Goal: Check status: Check status

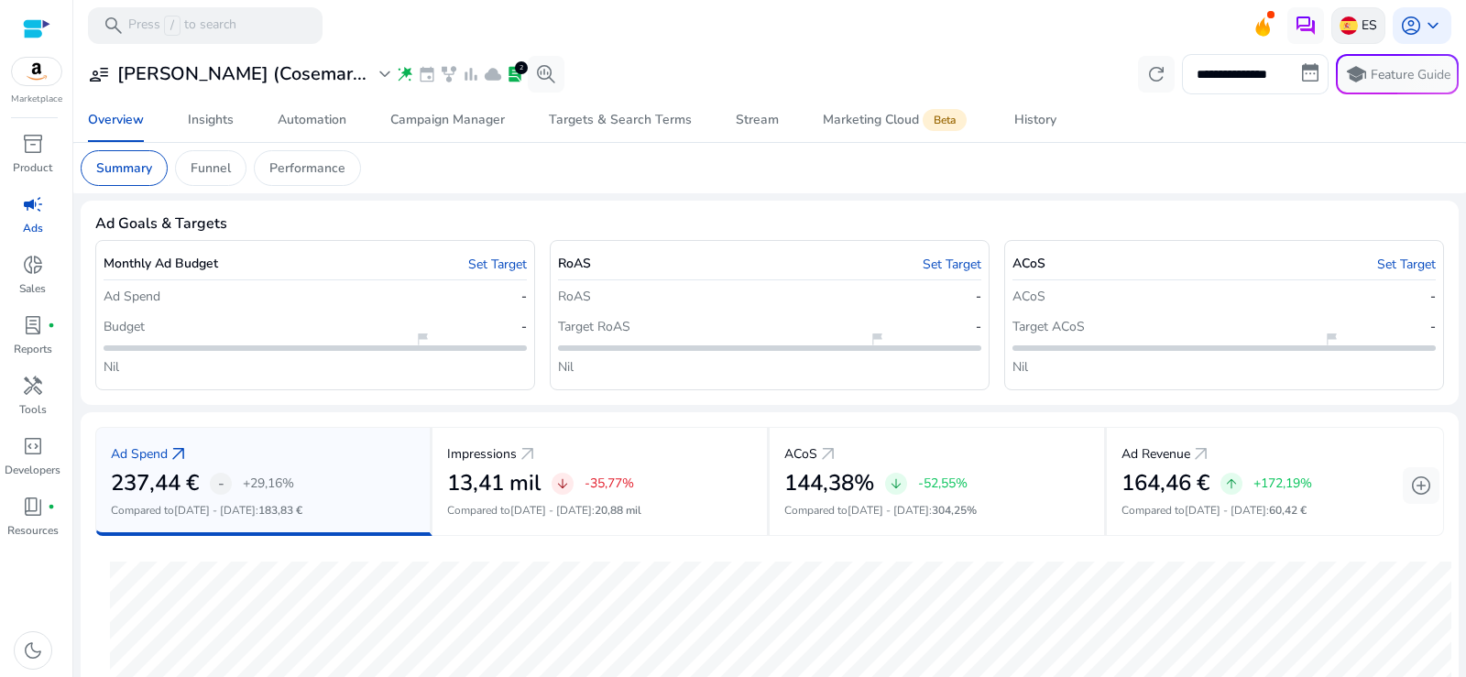
click at [1361, 27] on p "ES" at bounding box center [1369, 25] width 16 height 32
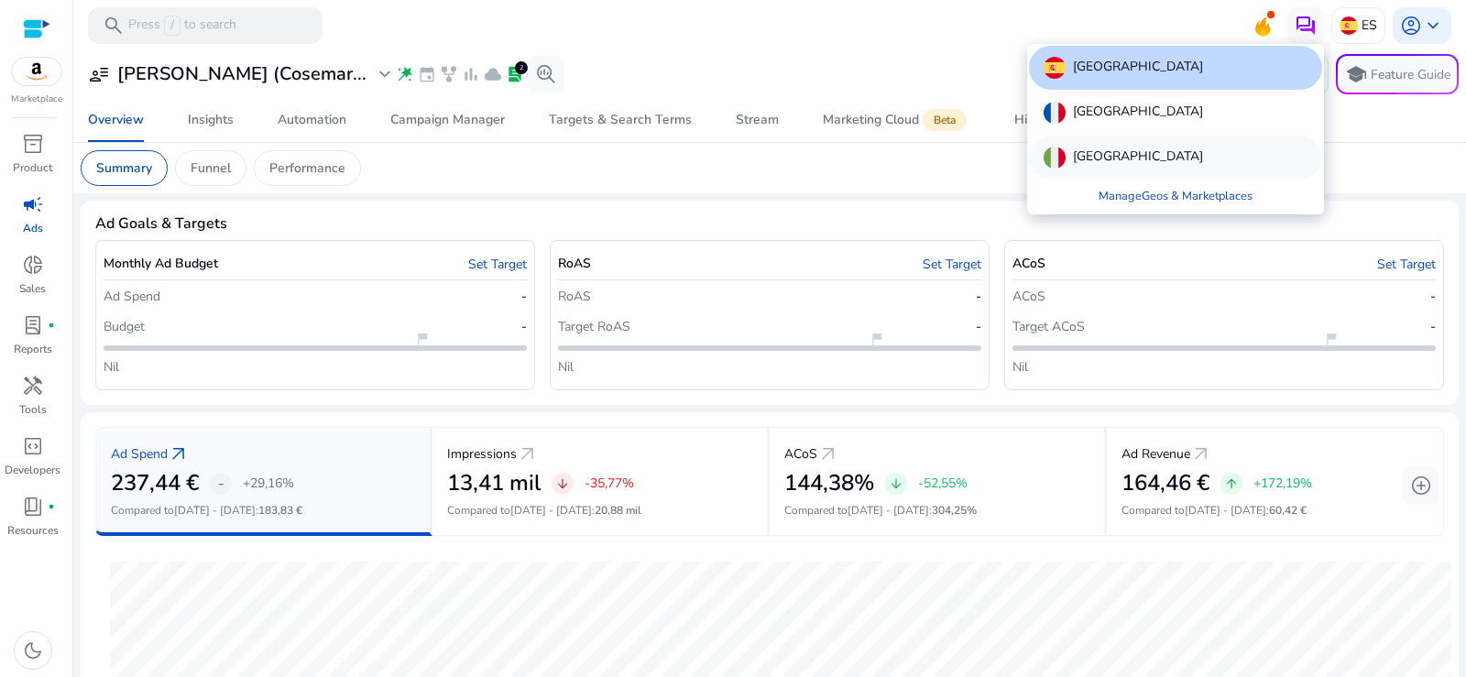
click at [1098, 164] on div "[GEOGRAPHIC_DATA]" at bounding box center [1175, 158] width 293 height 44
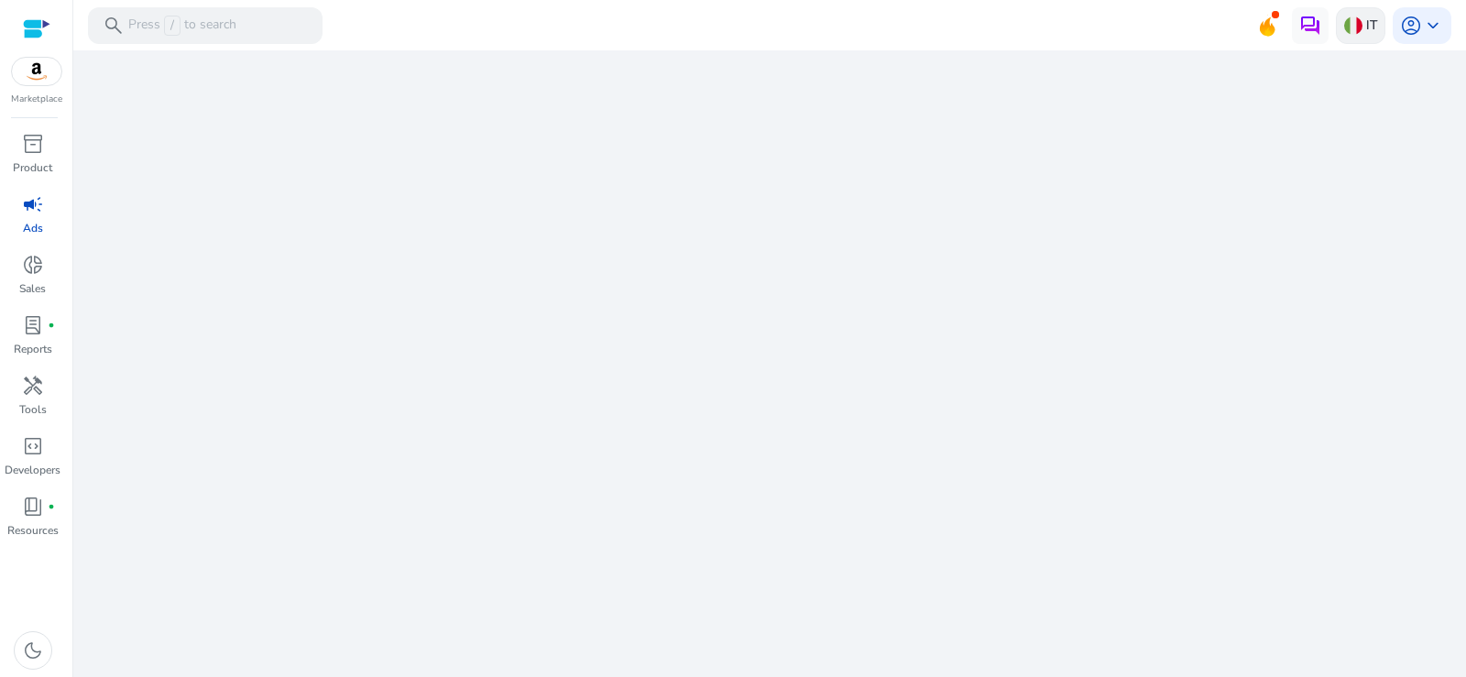
select select "*"
select select "**"
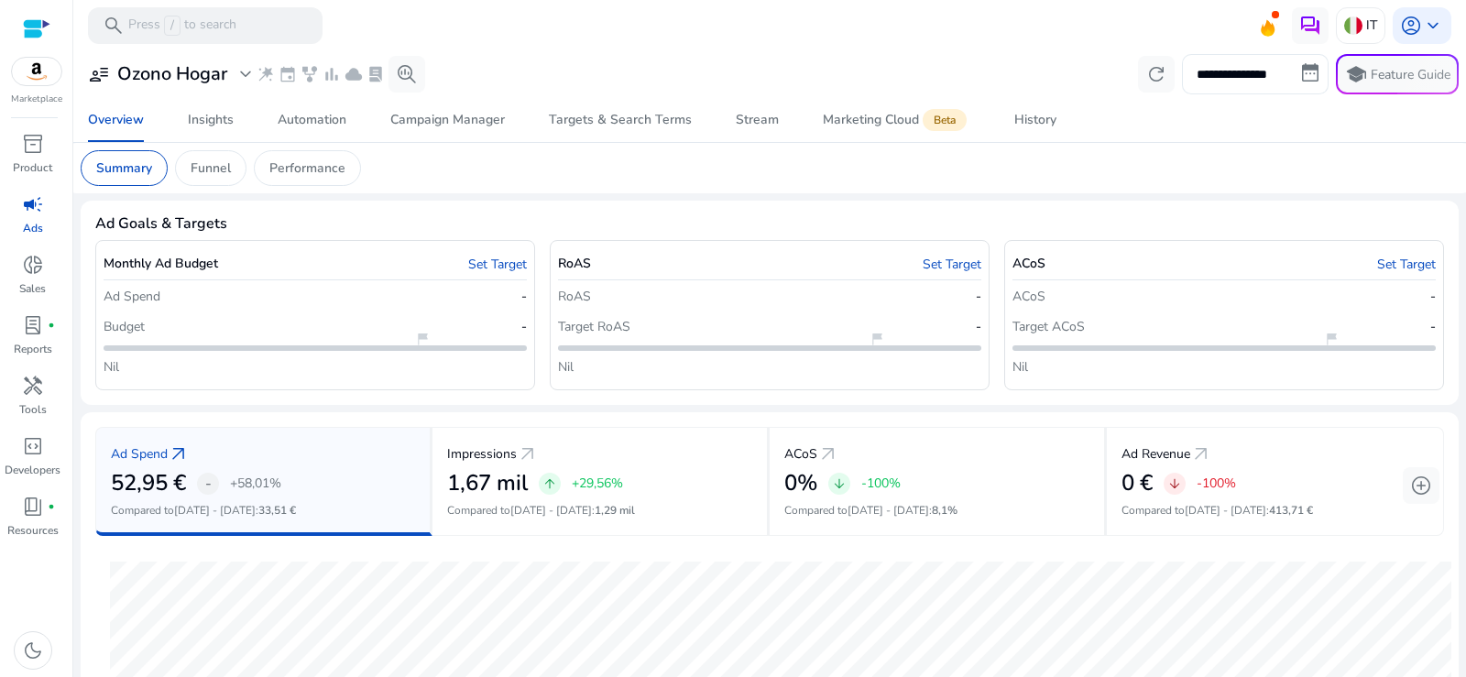
click at [1229, 73] on input "**********" at bounding box center [1255, 74] width 147 height 40
select select "*"
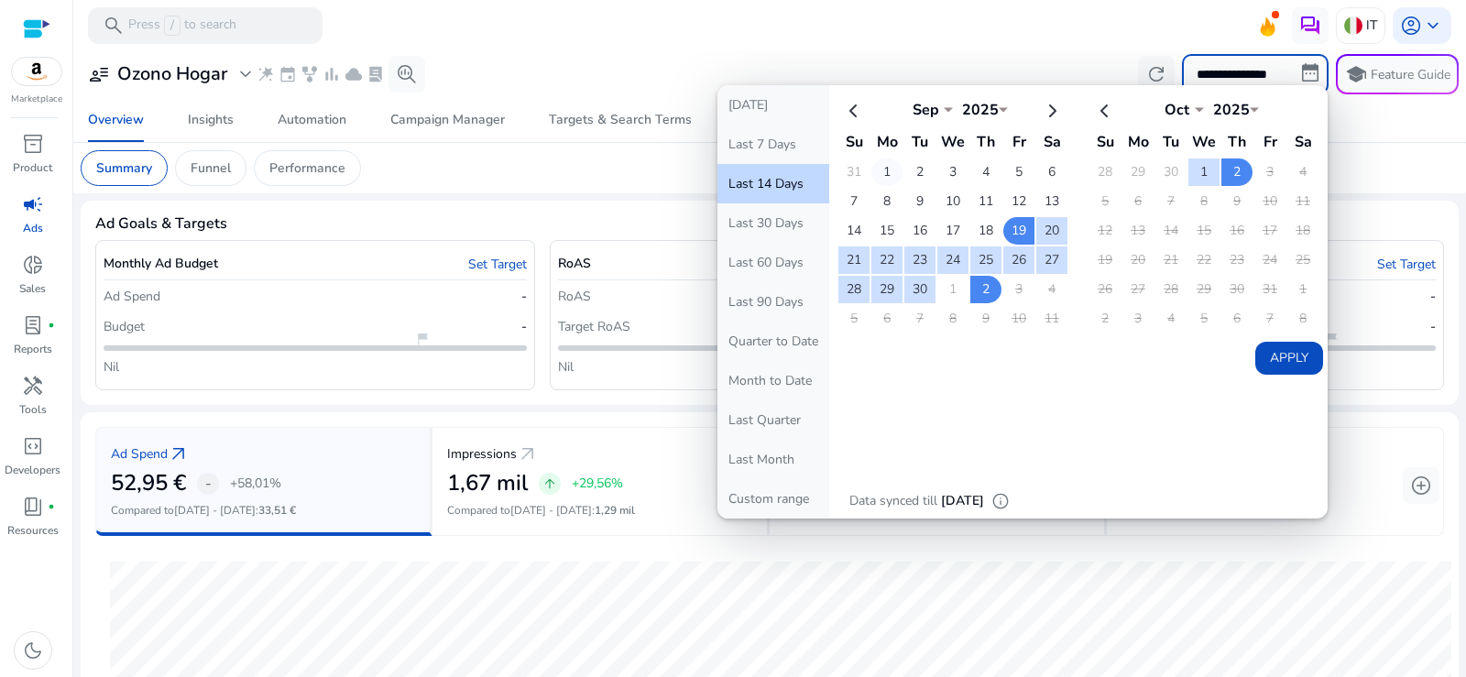
click at [877, 168] on td "1" at bounding box center [886, 171] width 31 height 27
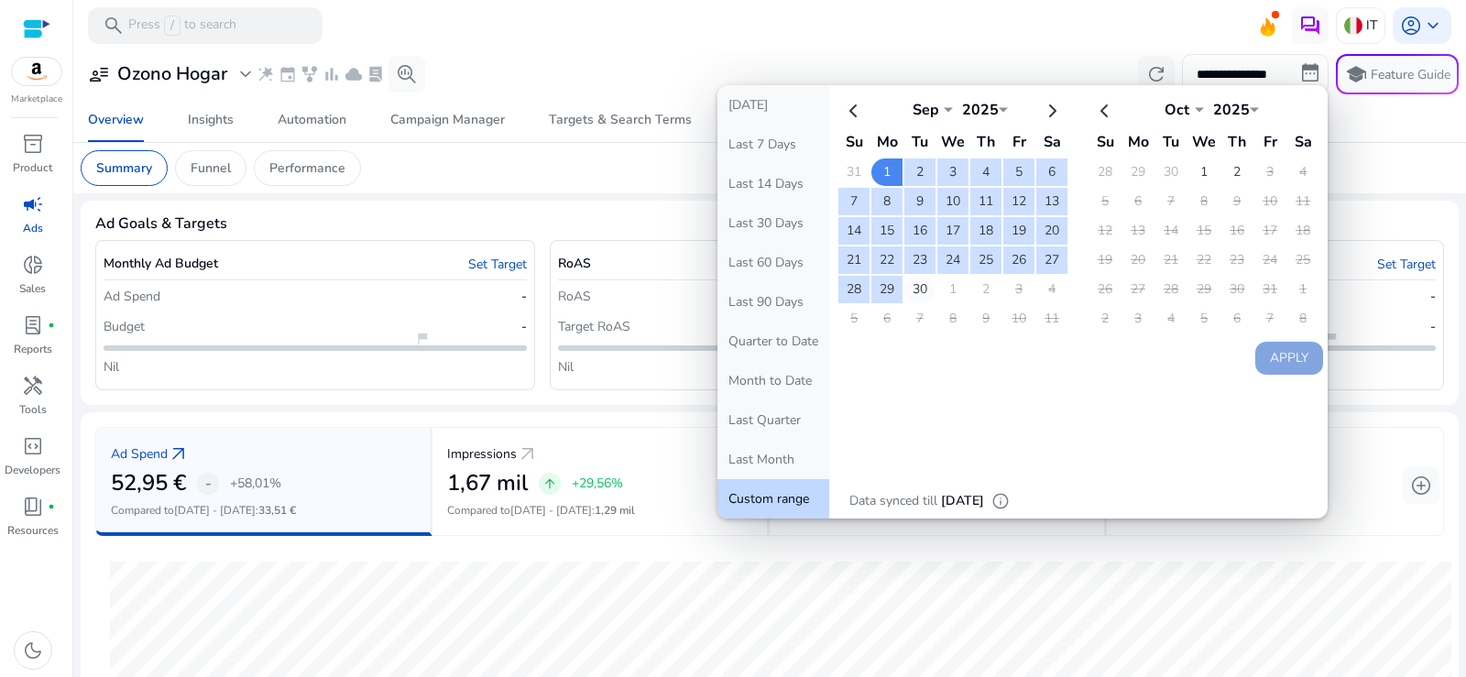
click at [919, 293] on td "30" at bounding box center [919, 289] width 31 height 27
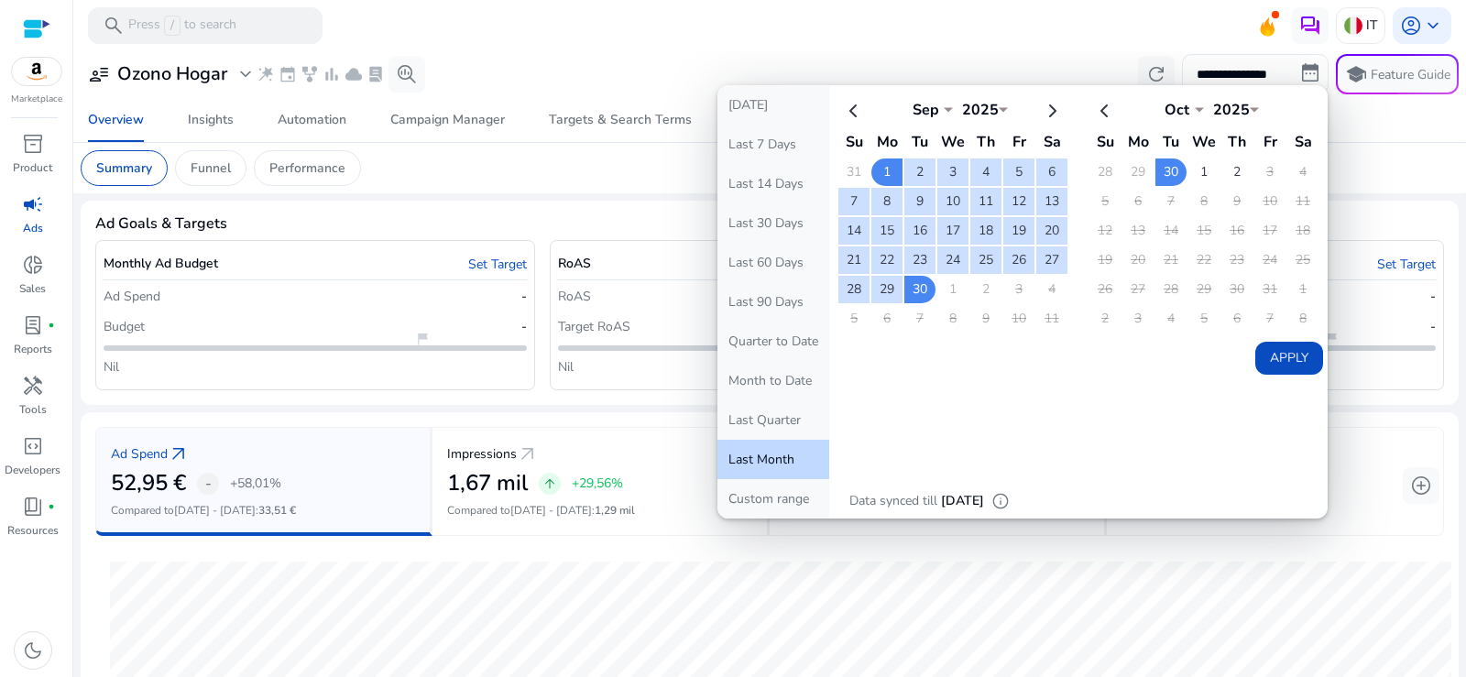
click at [1277, 355] on button "Apply" at bounding box center [1289, 358] width 68 height 33
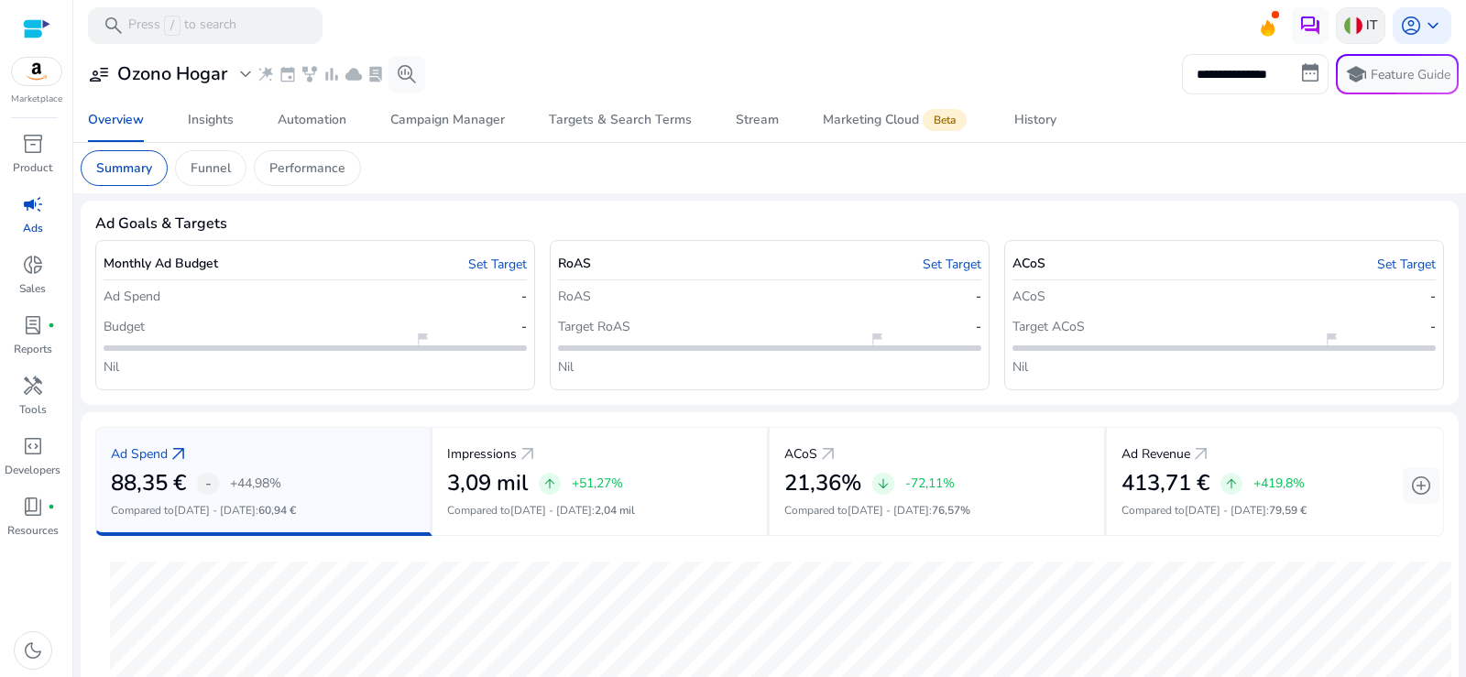
click at [1366, 16] on p "IT" at bounding box center [1371, 25] width 11 height 32
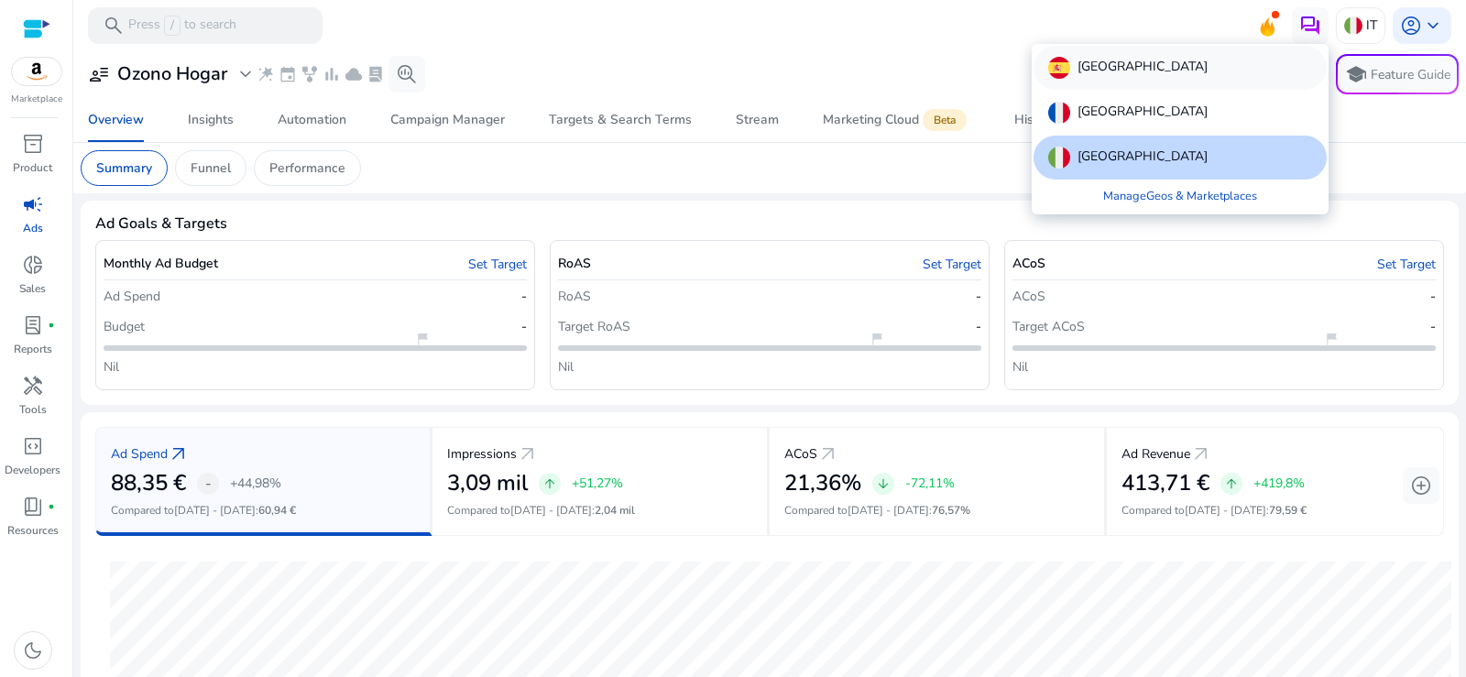
click at [1098, 76] on p "[GEOGRAPHIC_DATA]" at bounding box center [1142, 68] width 130 height 22
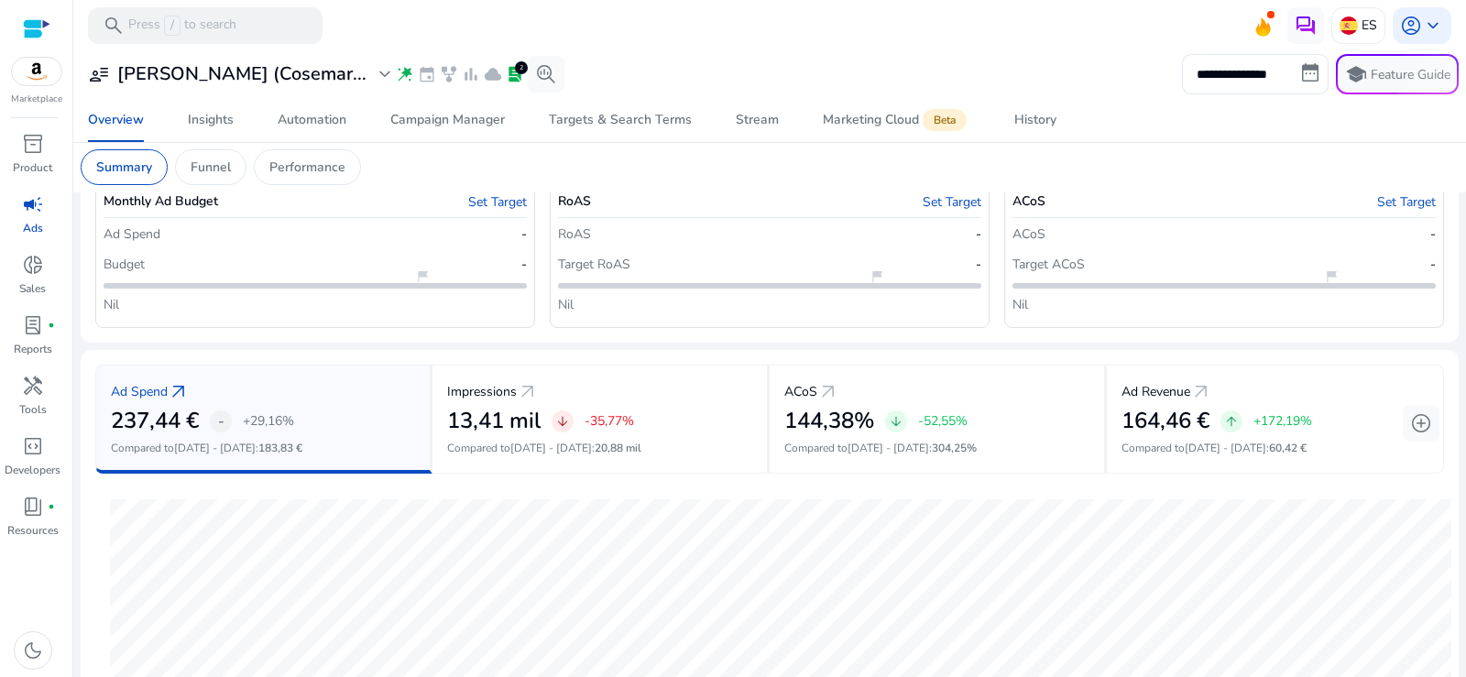
scroll to position [92, 0]
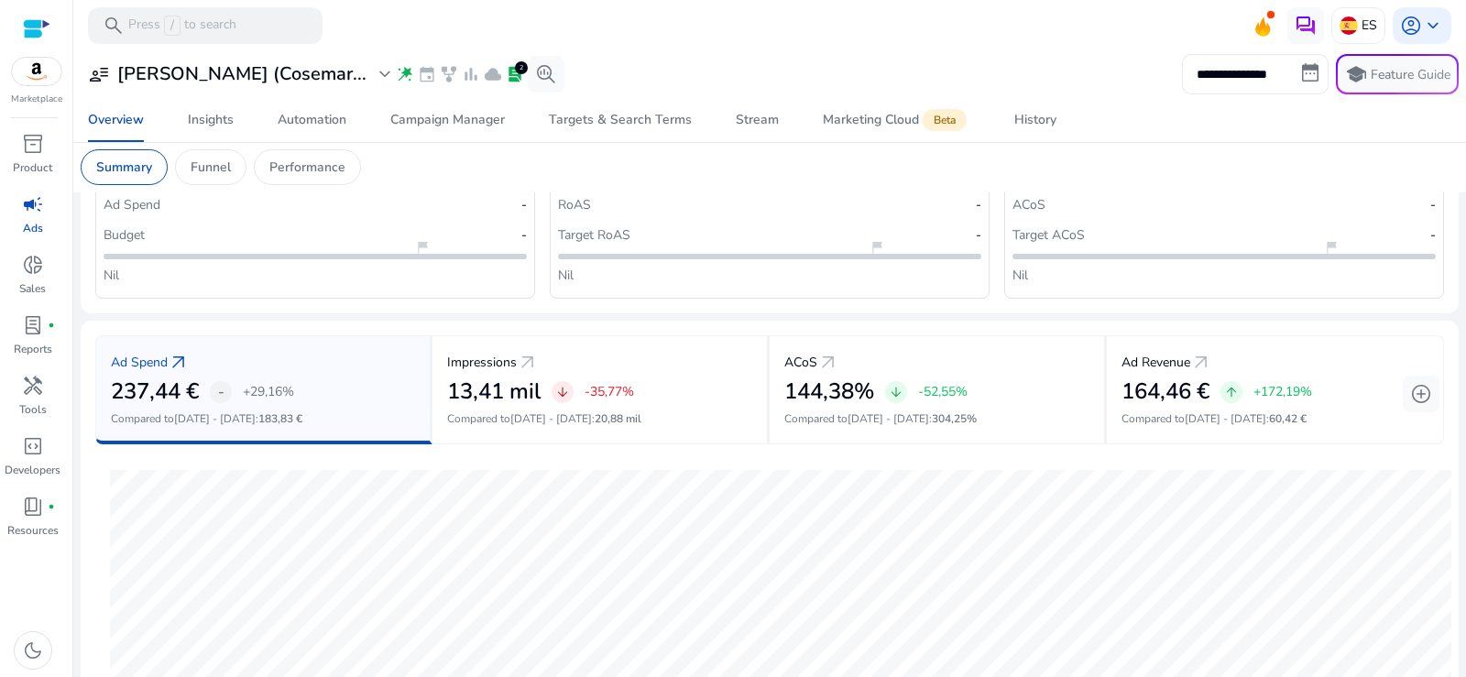
click at [1263, 82] on input "**********" at bounding box center [1255, 74] width 147 height 40
select select "*"
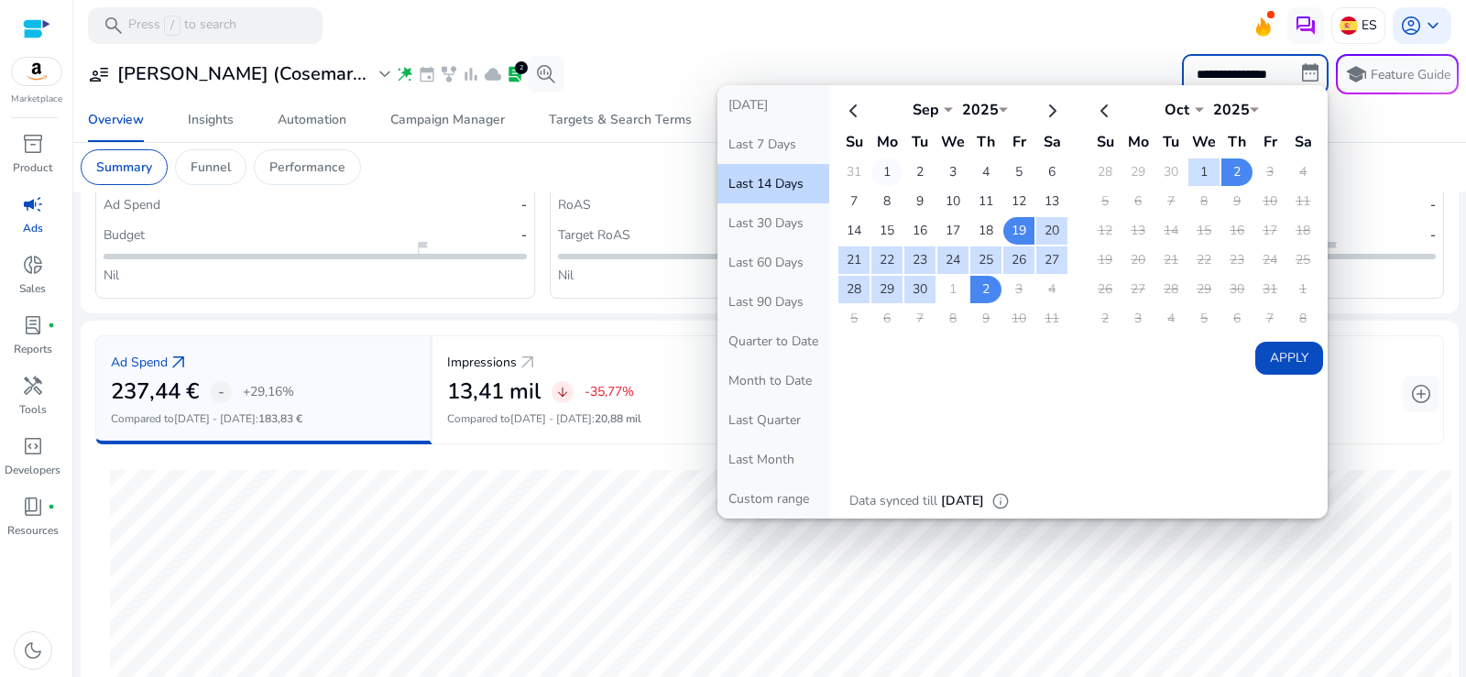
click at [879, 167] on td "1" at bounding box center [886, 171] width 31 height 27
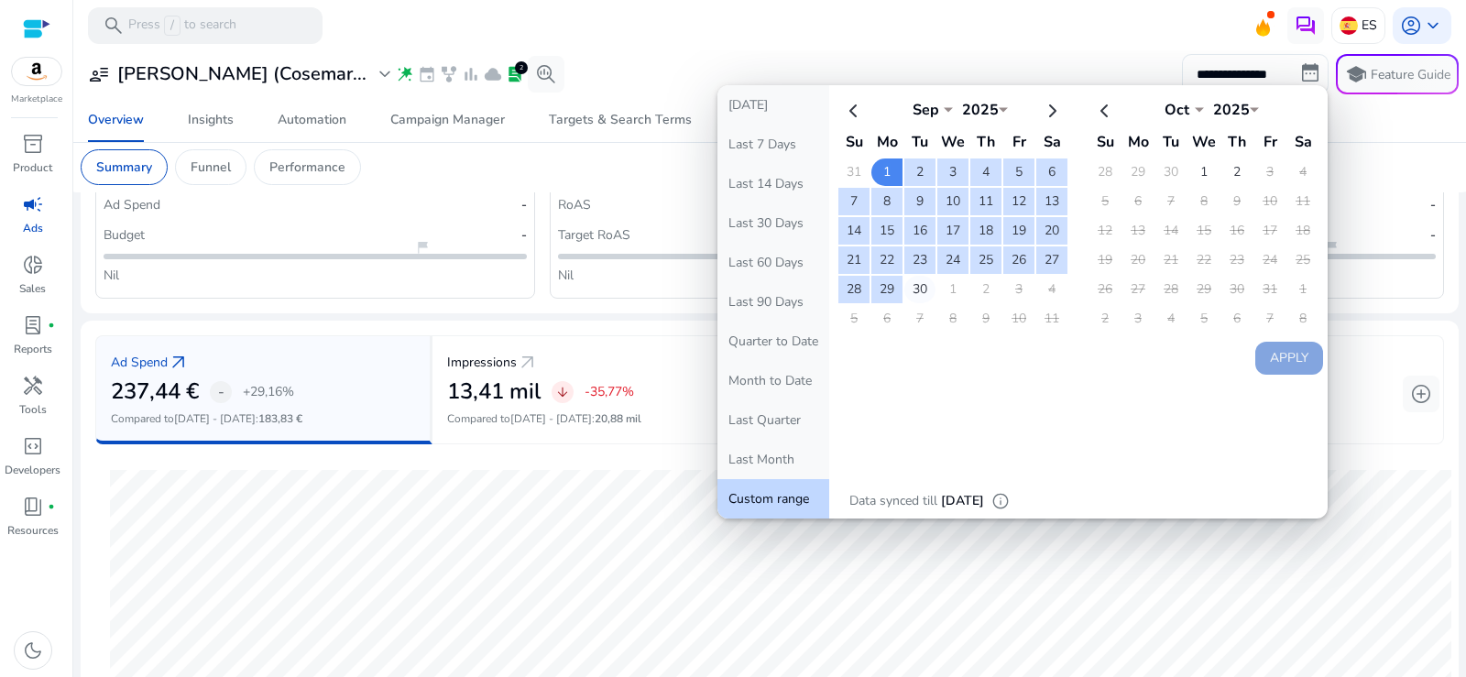
click at [911, 290] on td "30" at bounding box center [919, 289] width 31 height 27
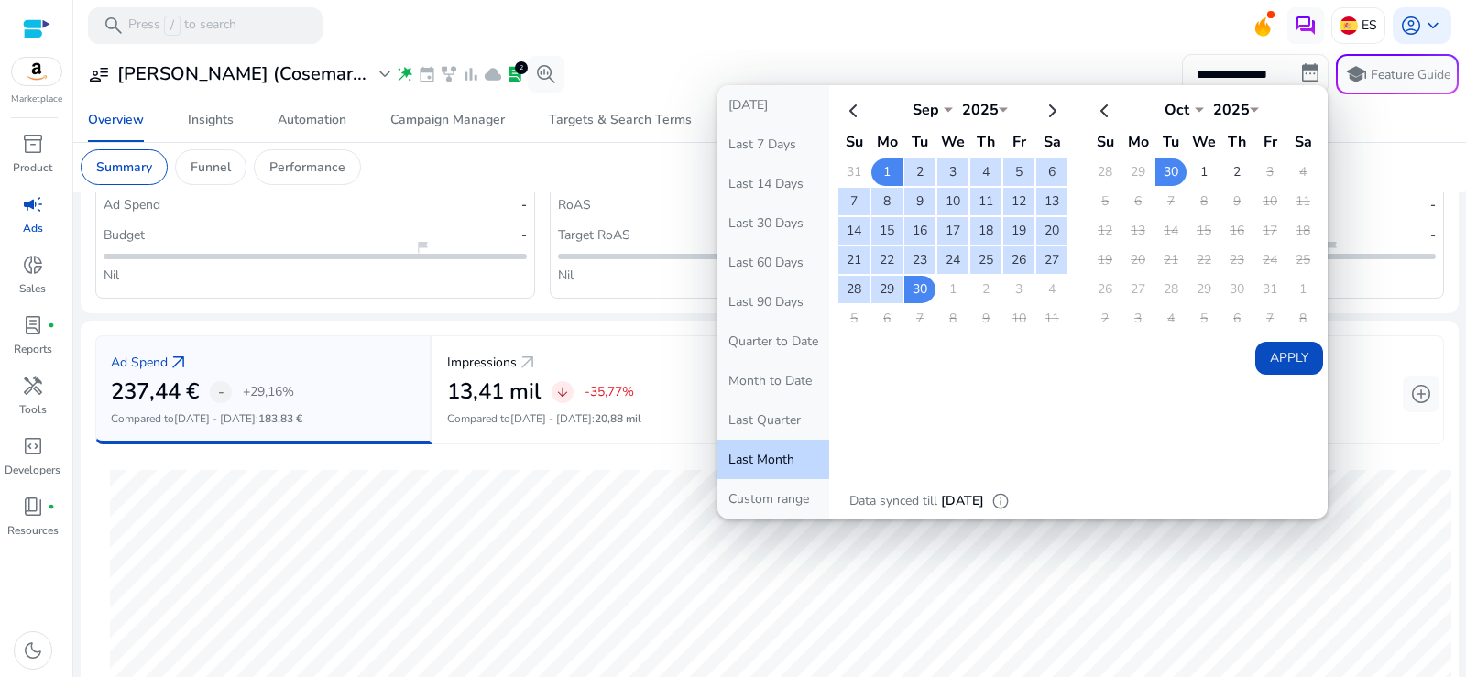
click at [1287, 354] on button "Apply" at bounding box center [1289, 358] width 68 height 33
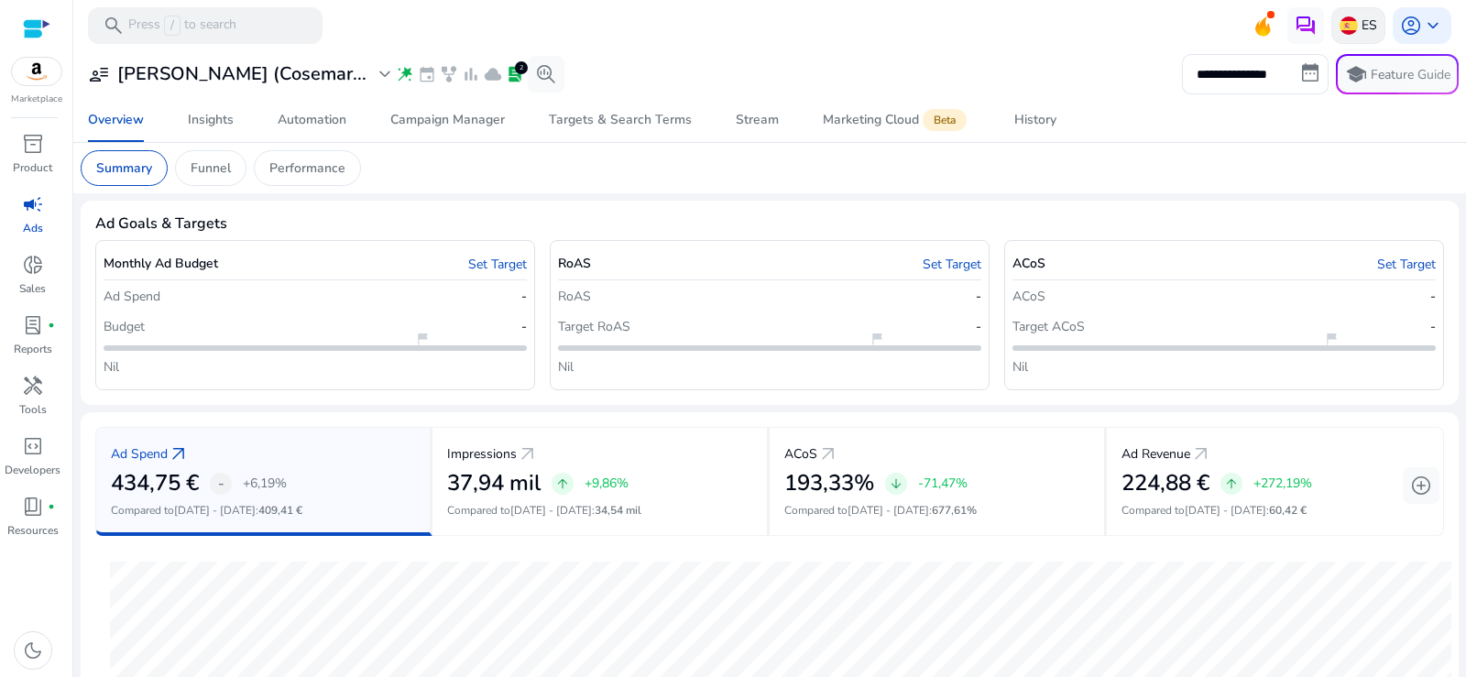
click at [1361, 31] on p "ES" at bounding box center [1369, 25] width 16 height 32
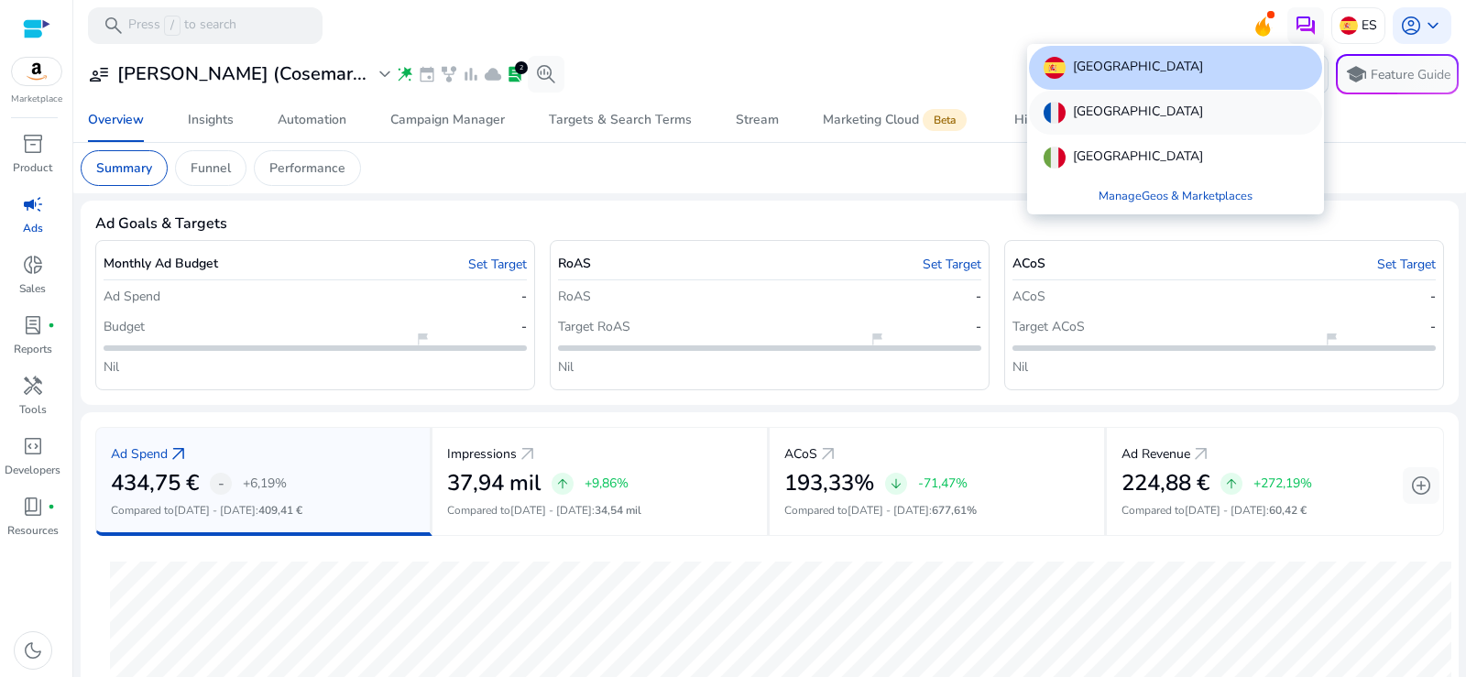
click at [1108, 111] on p "[GEOGRAPHIC_DATA]" at bounding box center [1138, 113] width 130 height 22
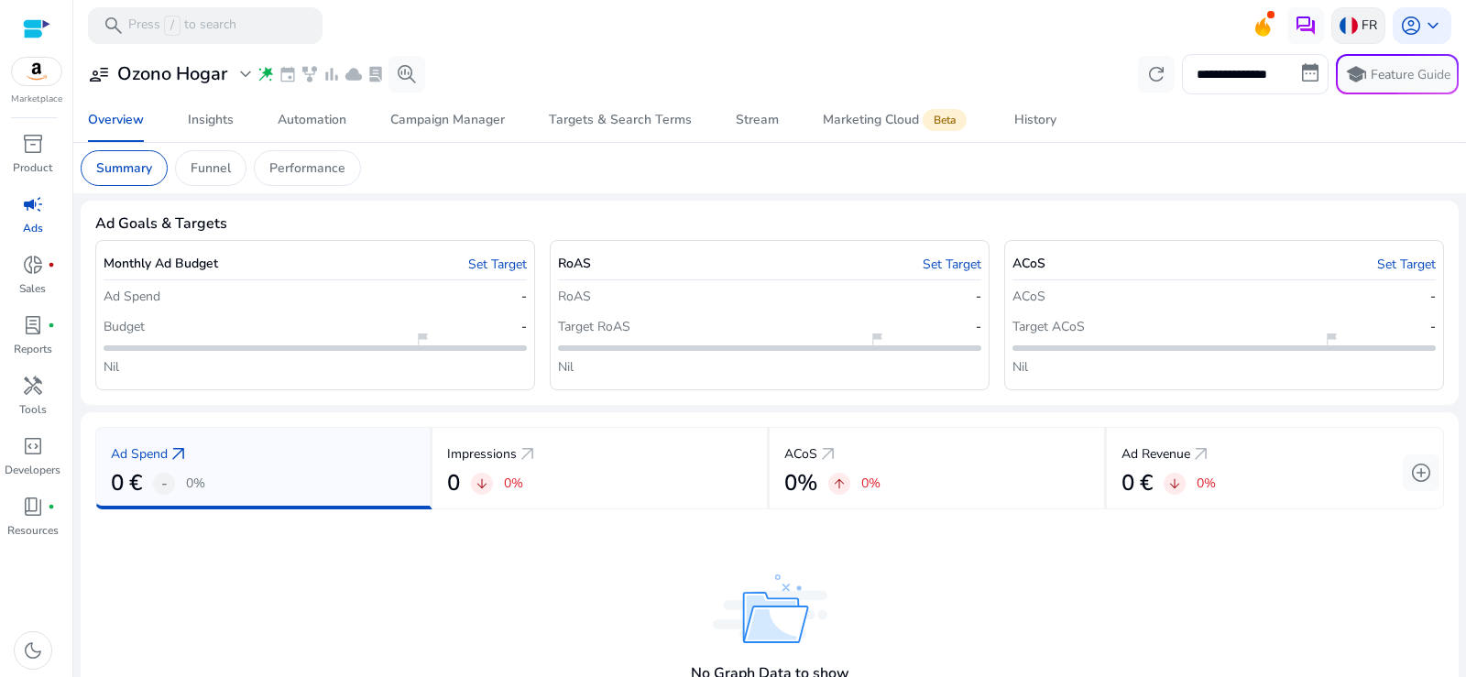
click at [1343, 16] on img at bounding box center [1348, 25] width 18 height 18
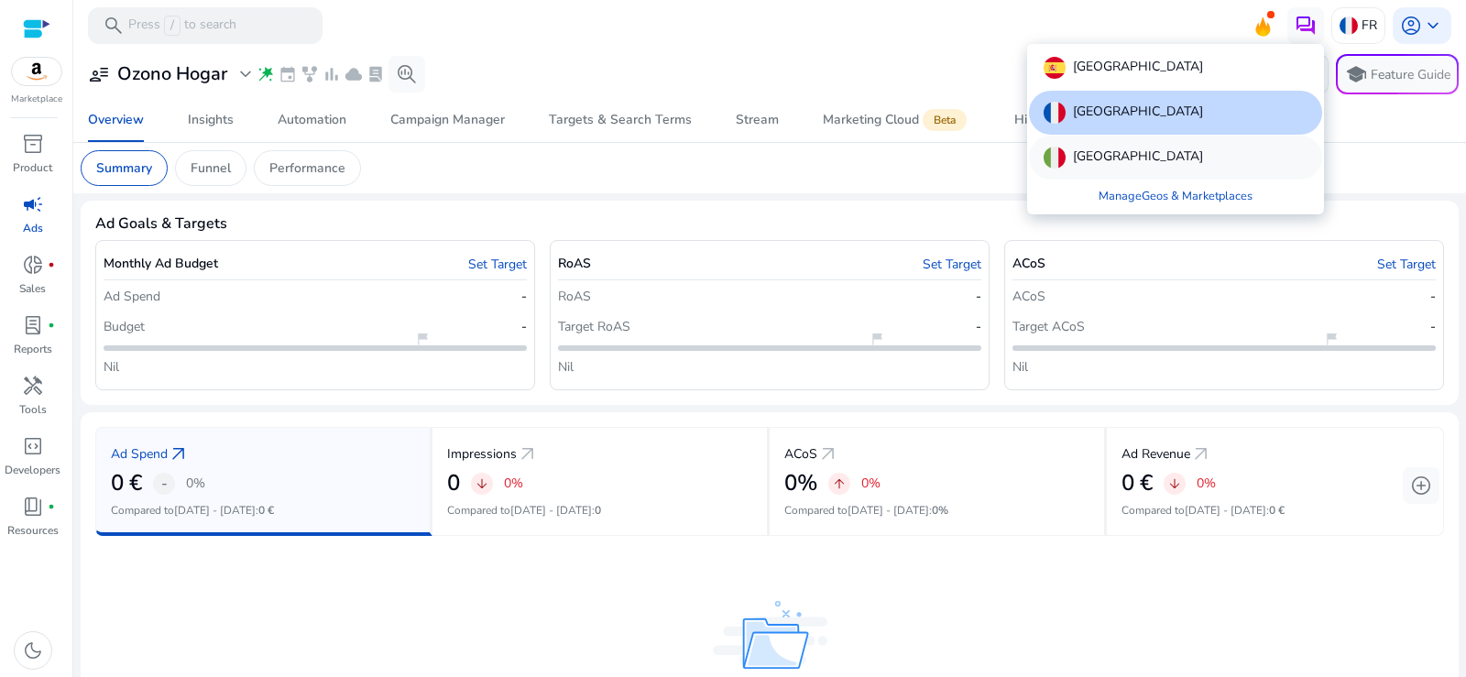
click at [1123, 147] on div "[GEOGRAPHIC_DATA]" at bounding box center [1175, 158] width 293 height 44
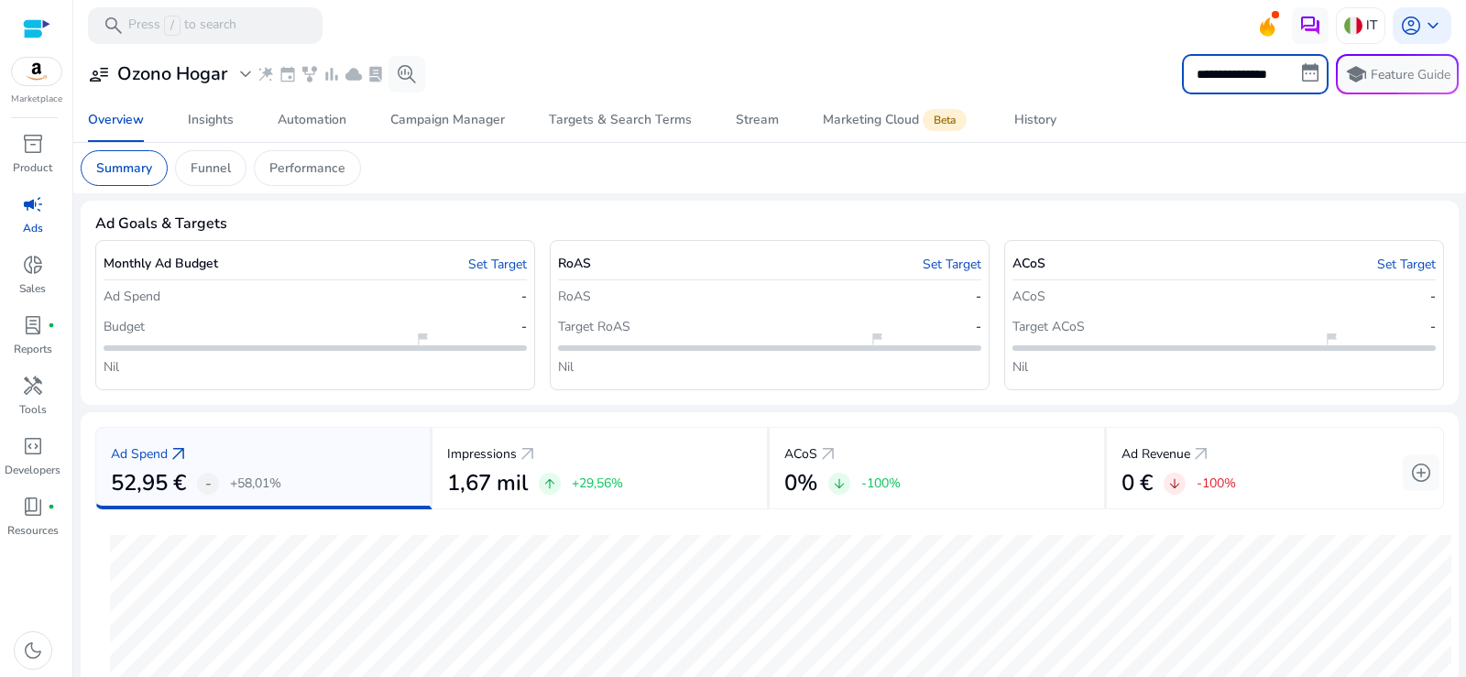
click at [1263, 79] on input "**********" at bounding box center [1255, 74] width 147 height 40
select select "*"
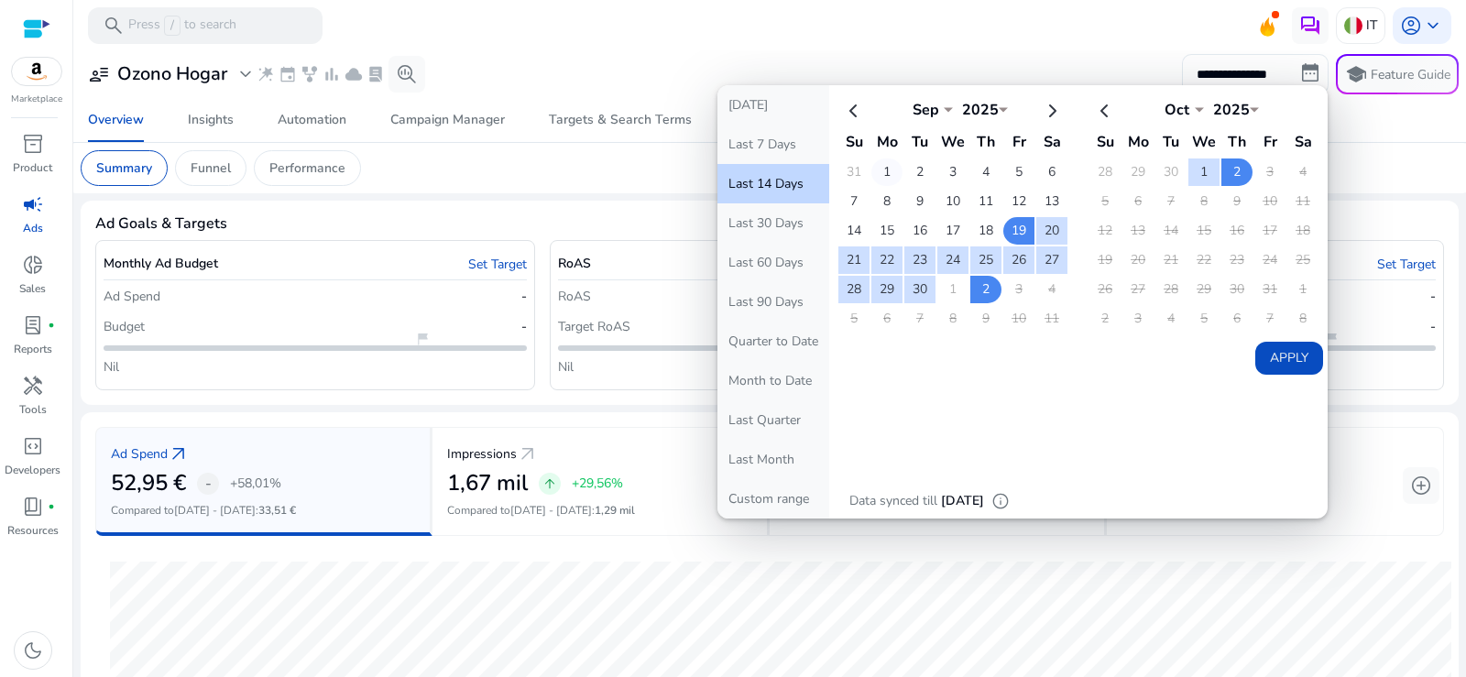
click at [881, 169] on td "1" at bounding box center [886, 171] width 31 height 27
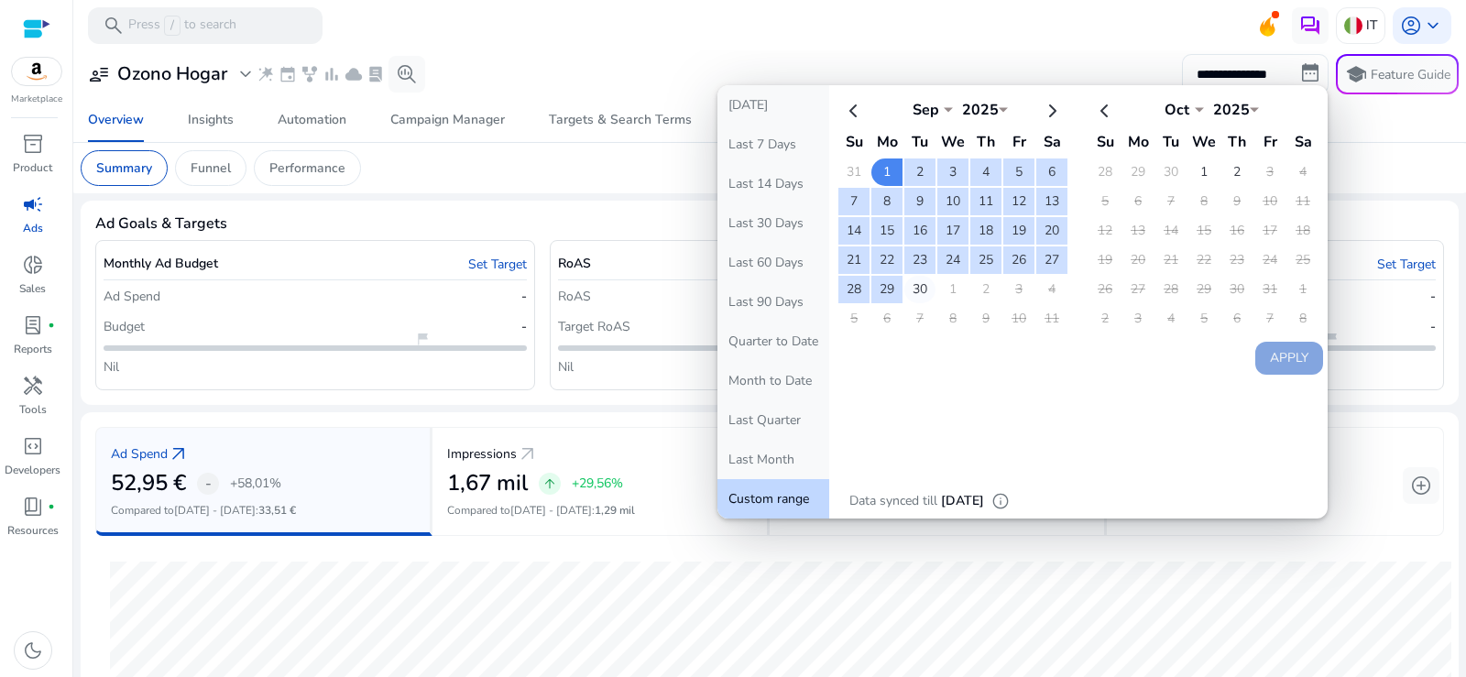
click at [923, 293] on td "30" at bounding box center [919, 289] width 31 height 27
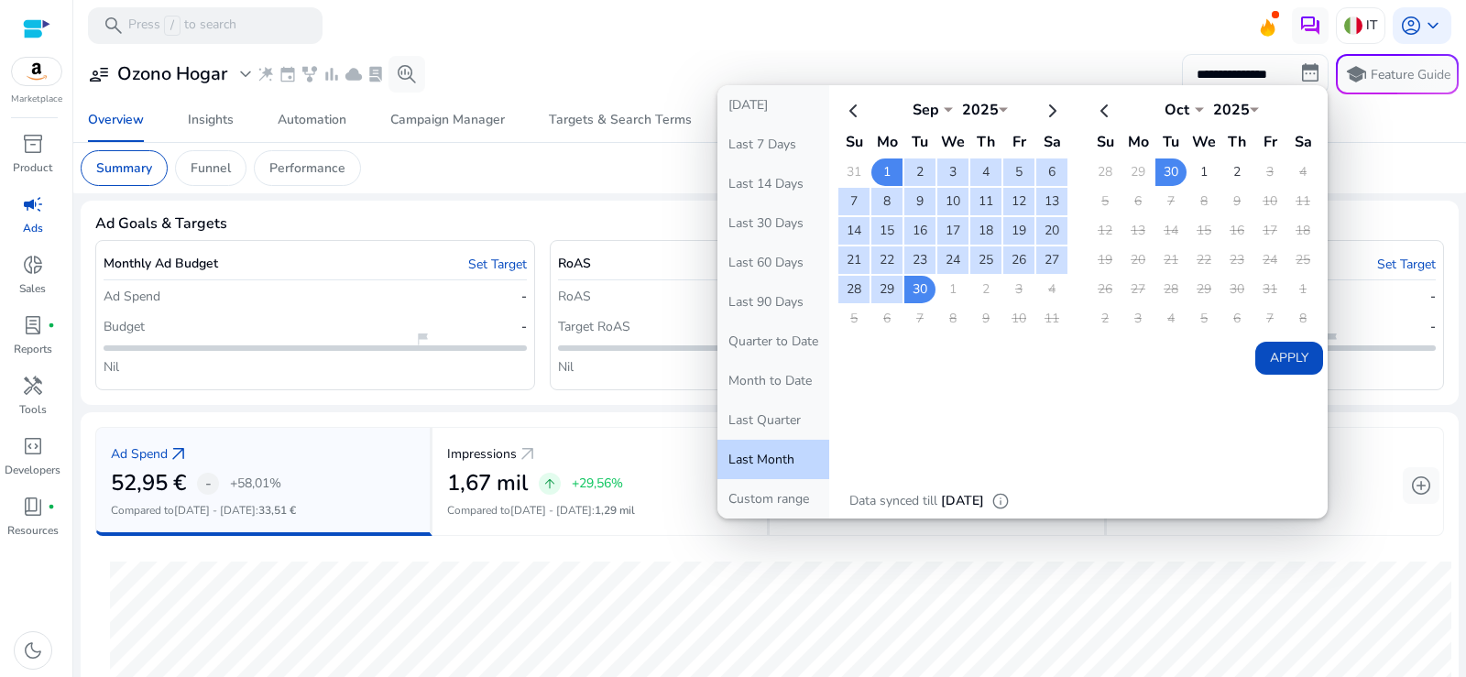
click at [1282, 354] on button "Apply" at bounding box center [1289, 358] width 68 height 33
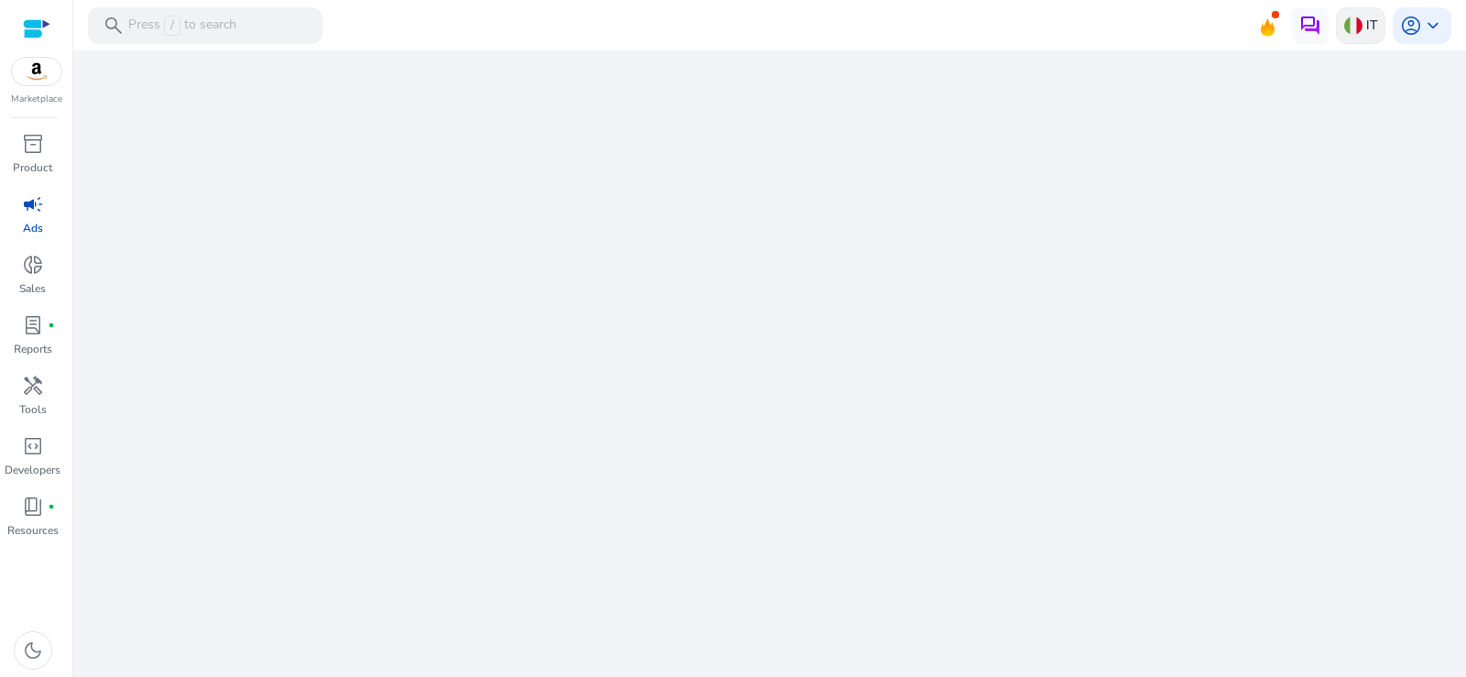
click at [1358, 27] on img at bounding box center [1353, 25] width 18 height 18
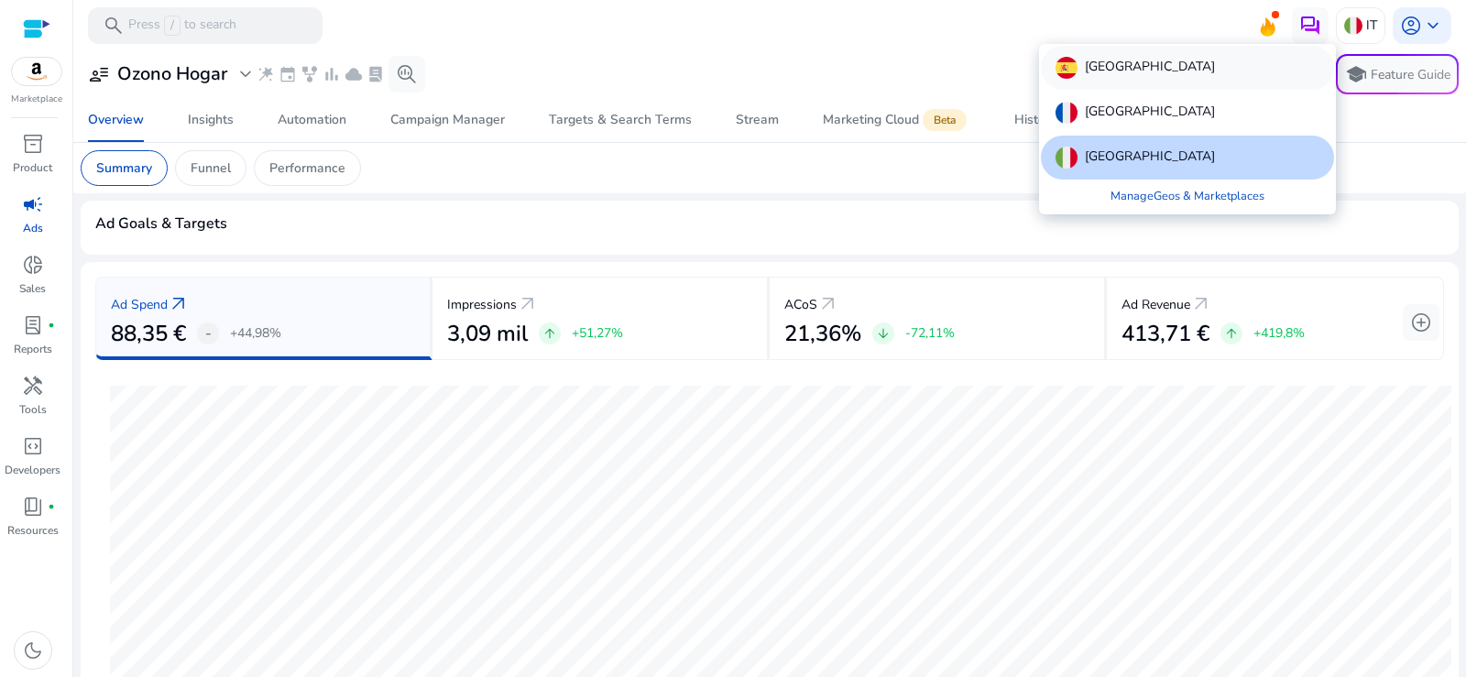
click at [1136, 69] on div "[GEOGRAPHIC_DATA]" at bounding box center [1187, 68] width 293 height 44
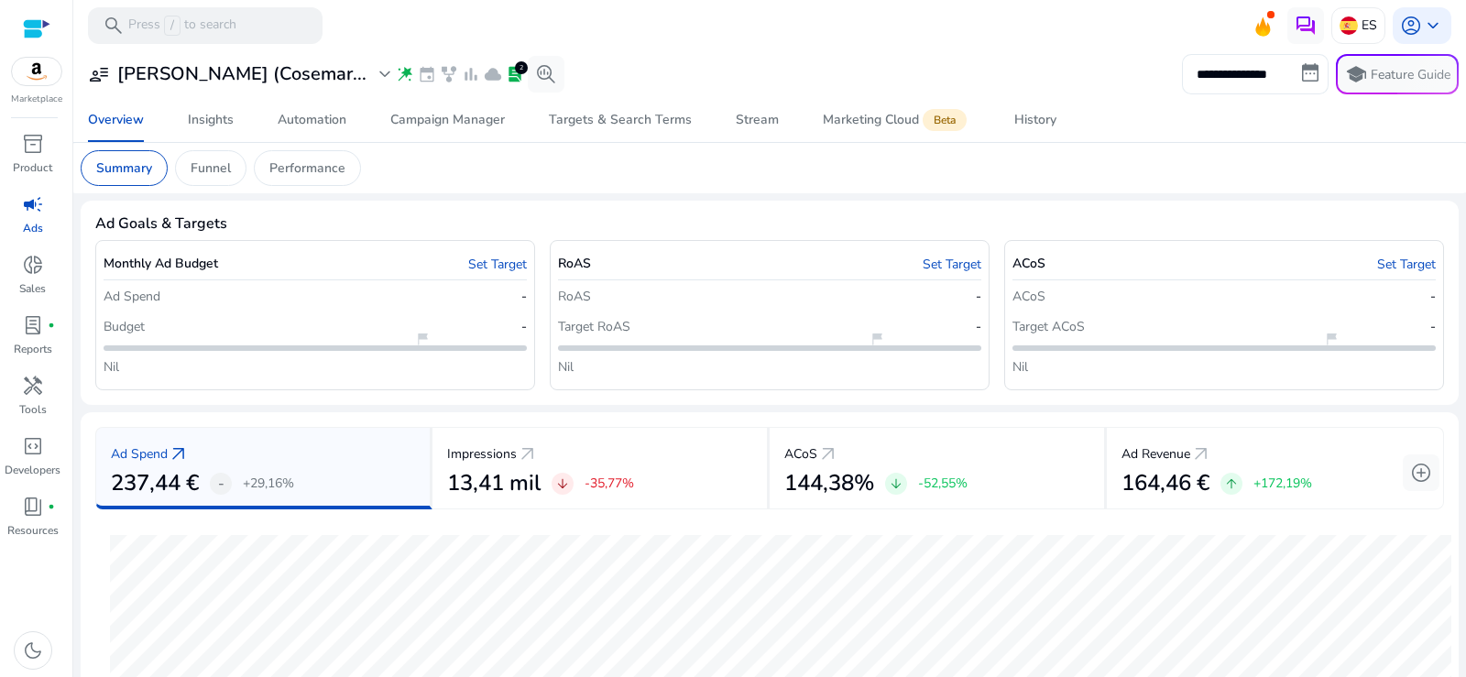
click at [1241, 77] on input "**********" at bounding box center [1255, 74] width 147 height 40
select select "*"
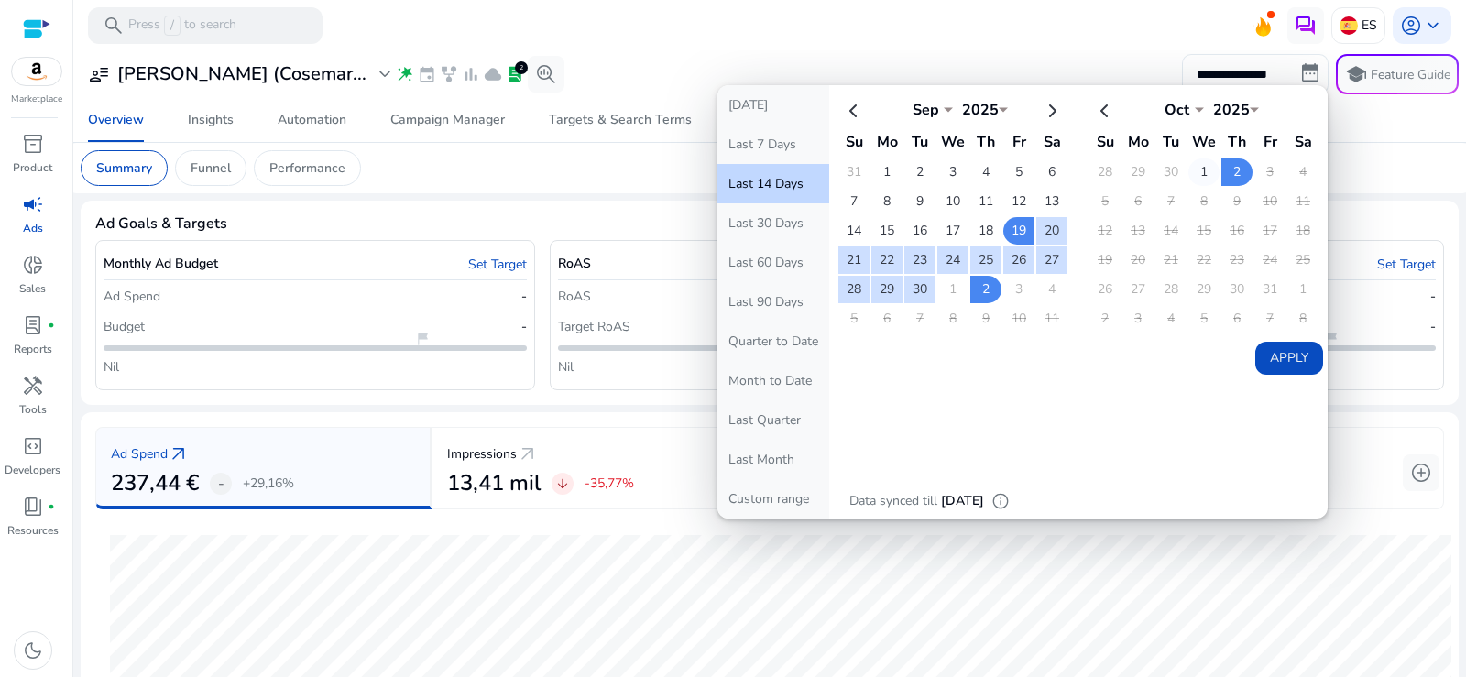
click at [1205, 170] on td "1" at bounding box center [1203, 171] width 31 height 27
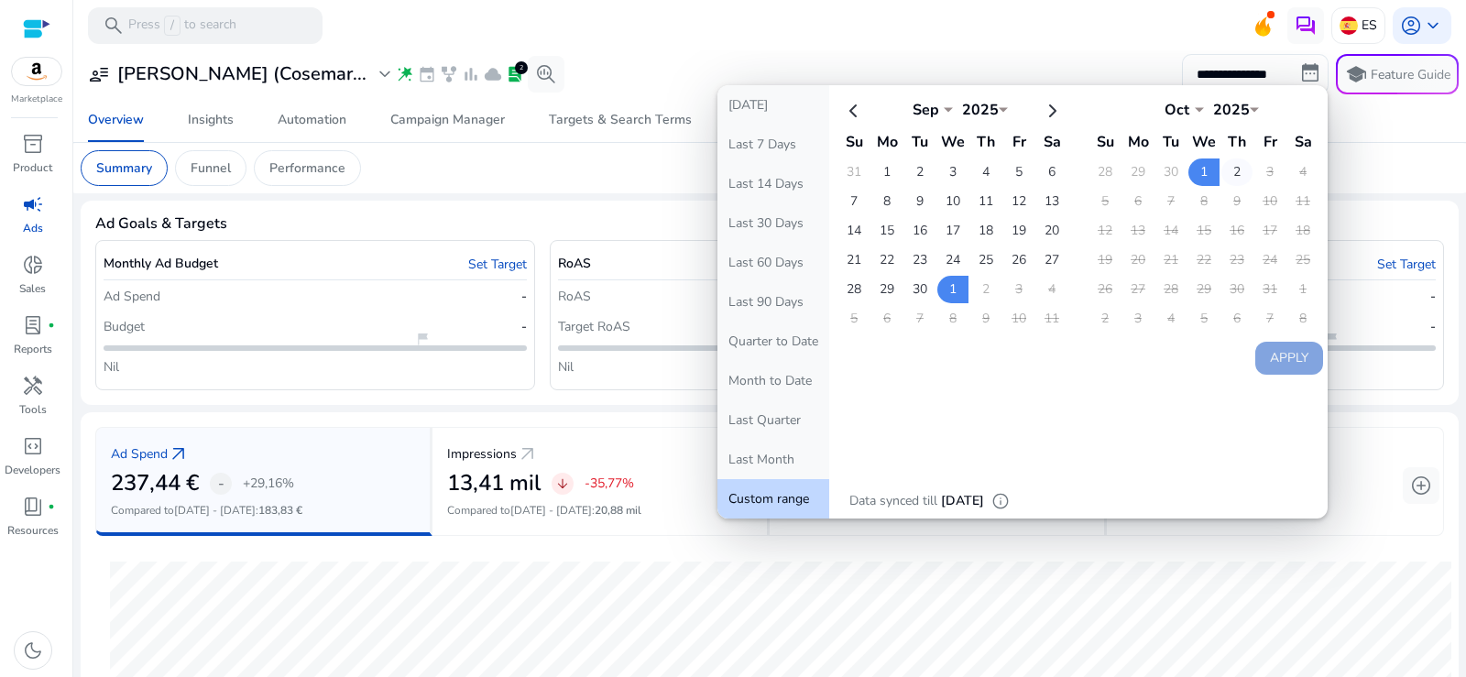
click at [1229, 171] on td "2" at bounding box center [1236, 171] width 31 height 27
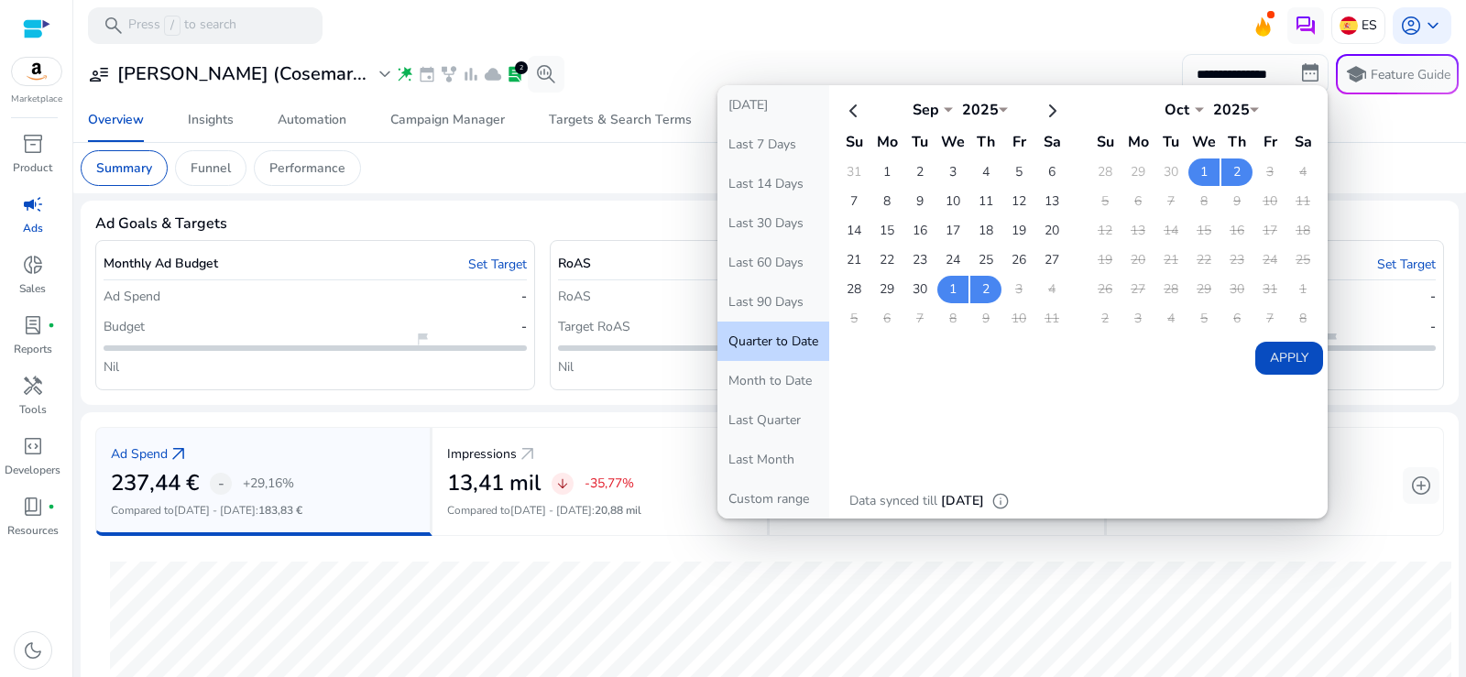
click at [1290, 355] on button "Apply" at bounding box center [1289, 358] width 68 height 33
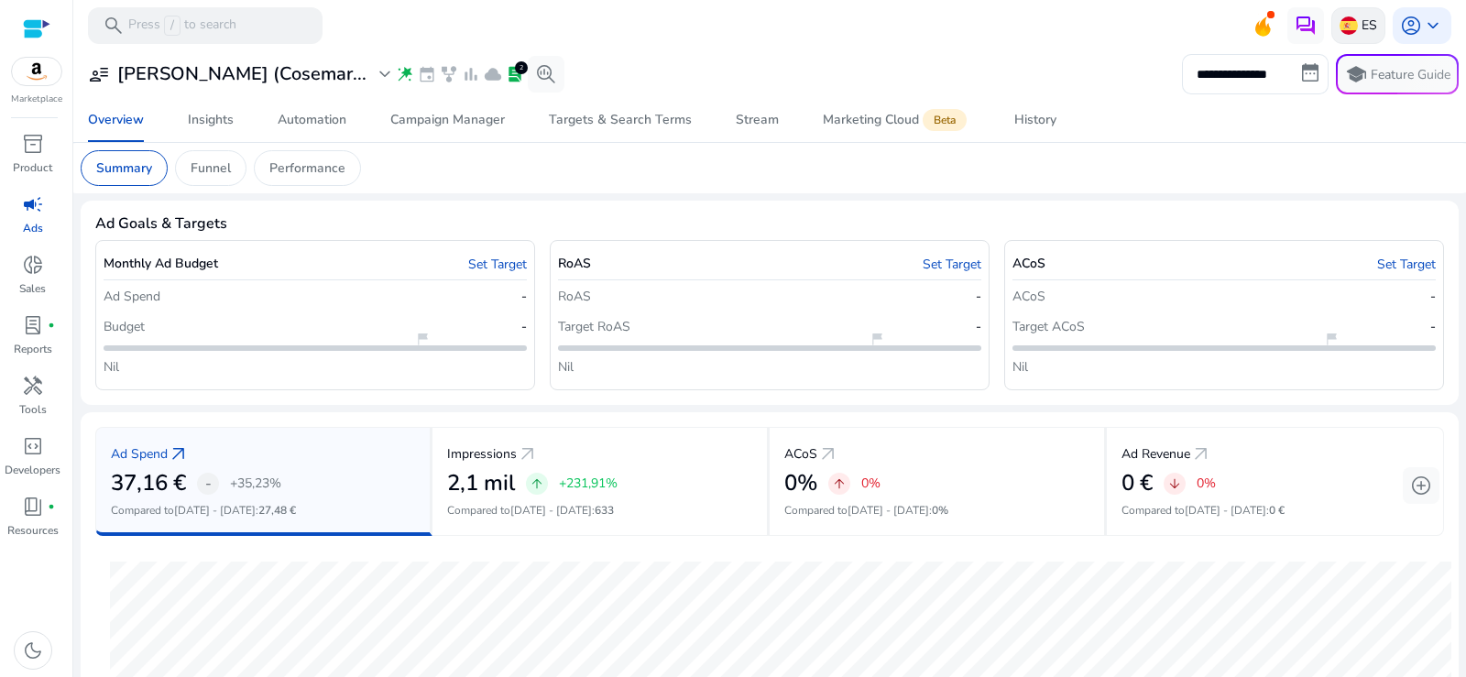
click at [1351, 32] on div "ES" at bounding box center [1358, 25] width 54 height 37
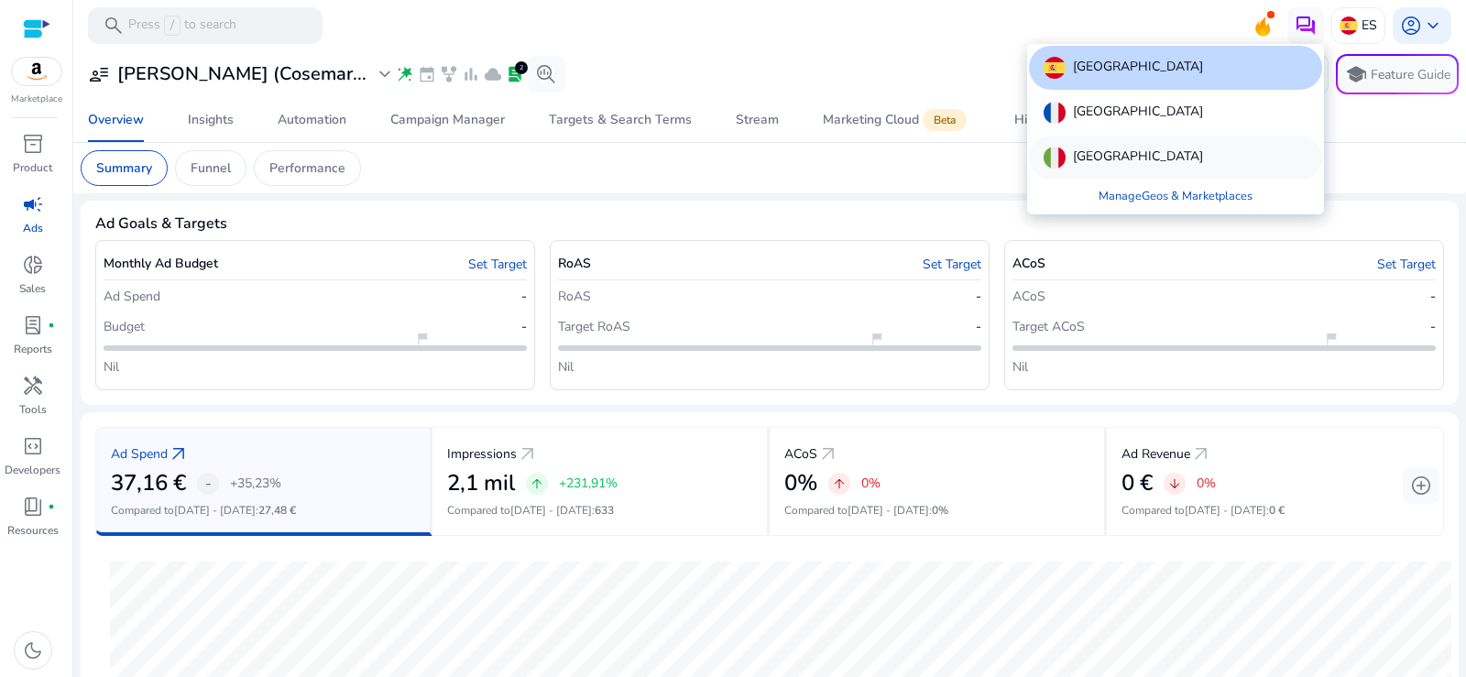
click at [1101, 158] on div "[GEOGRAPHIC_DATA]" at bounding box center [1175, 158] width 293 height 44
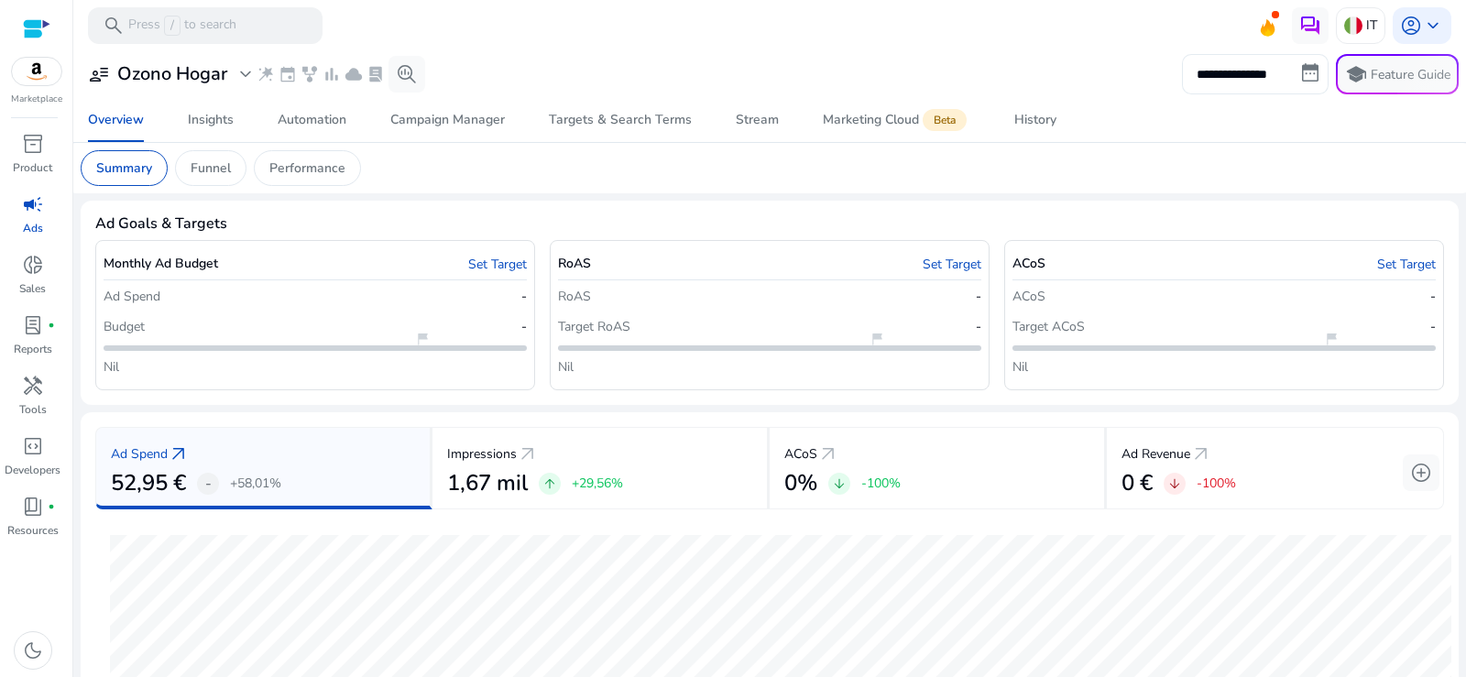
click at [1268, 82] on input "**********" at bounding box center [1255, 74] width 147 height 40
select select "*"
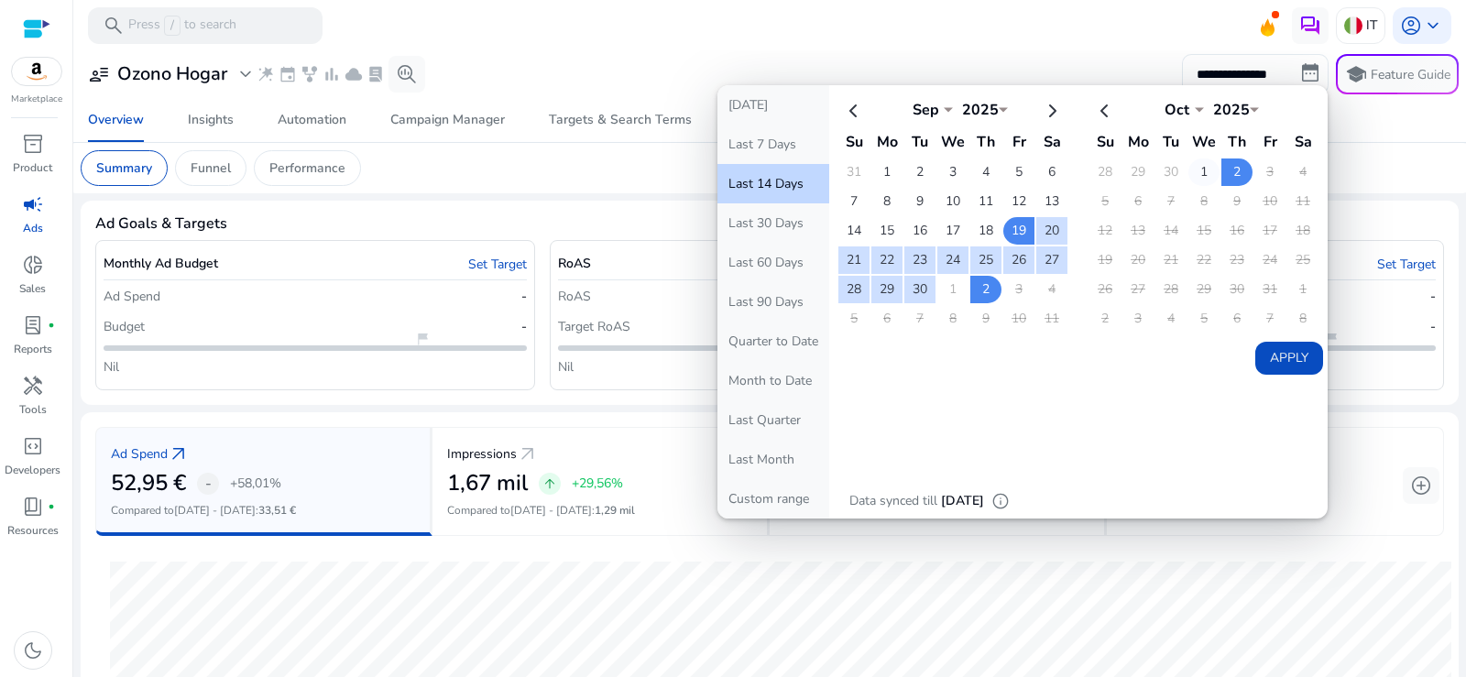
click at [1201, 171] on td "1" at bounding box center [1203, 171] width 31 height 27
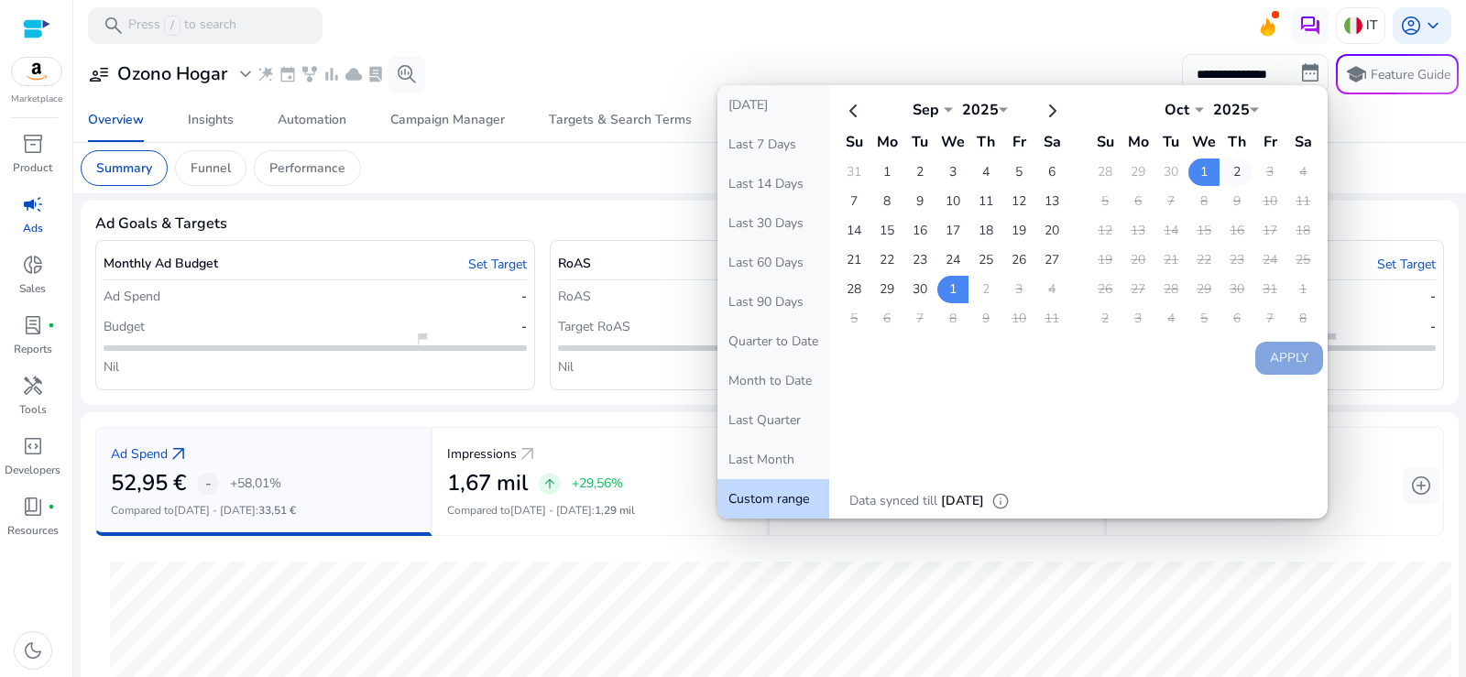
click at [1229, 170] on td "2" at bounding box center [1236, 171] width 31 height 27
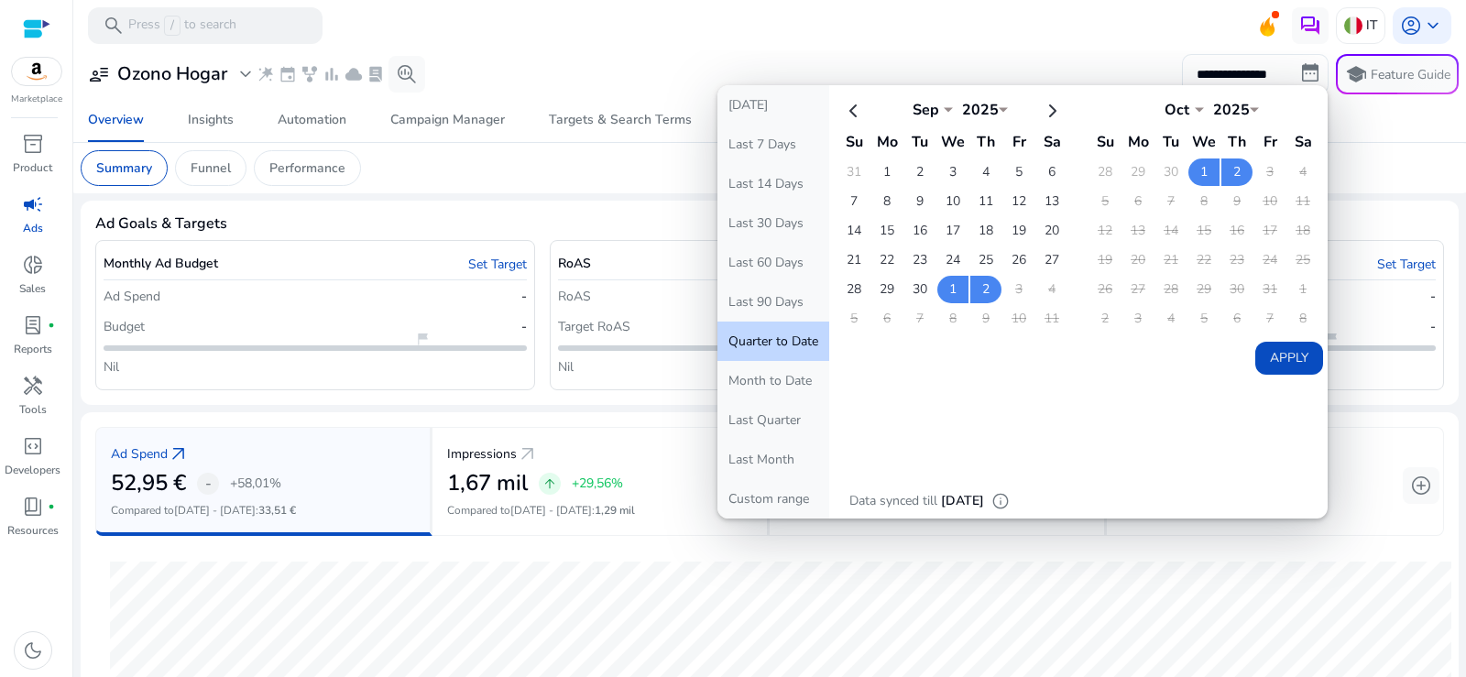
click at [1291, 359] on button "Apply" at bounding box center [1289, 358] width 68 height 33
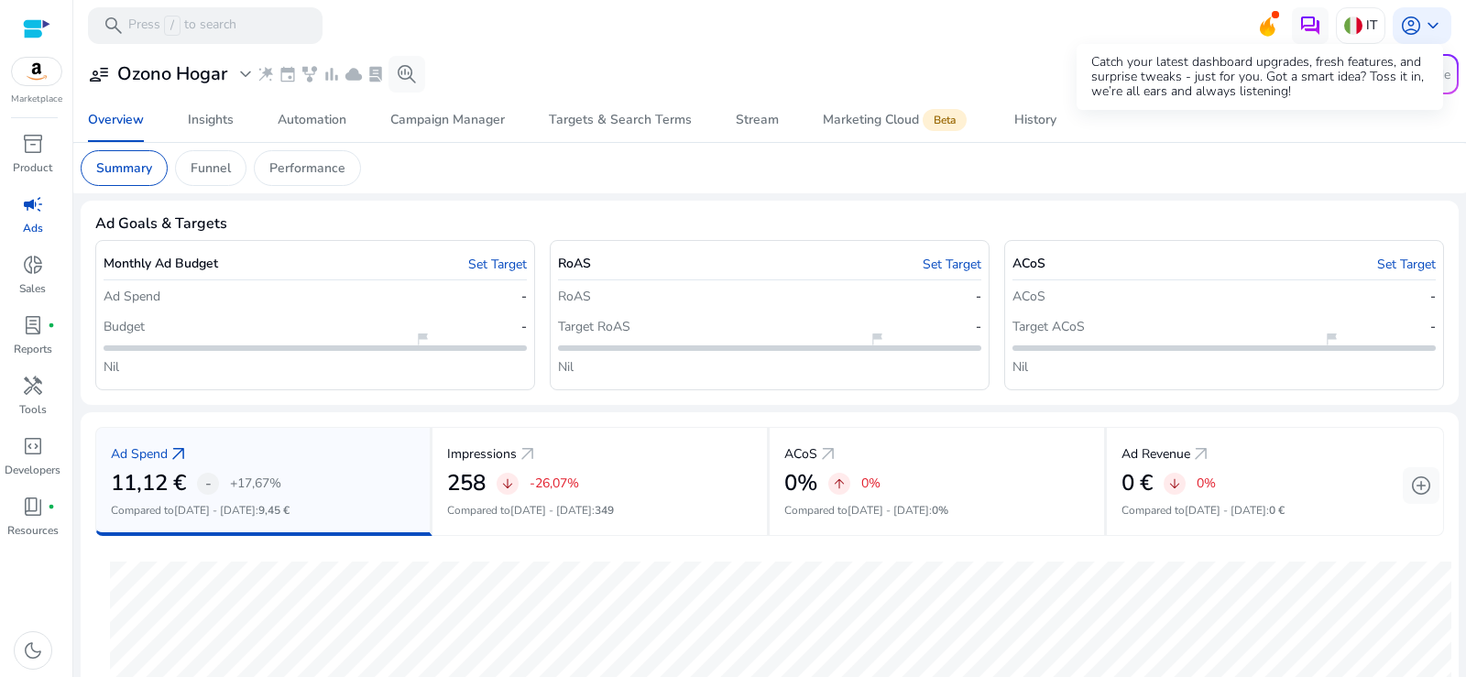
click at [1263, 28] on icon at bounding box center [1268, 25] width 16 height 19
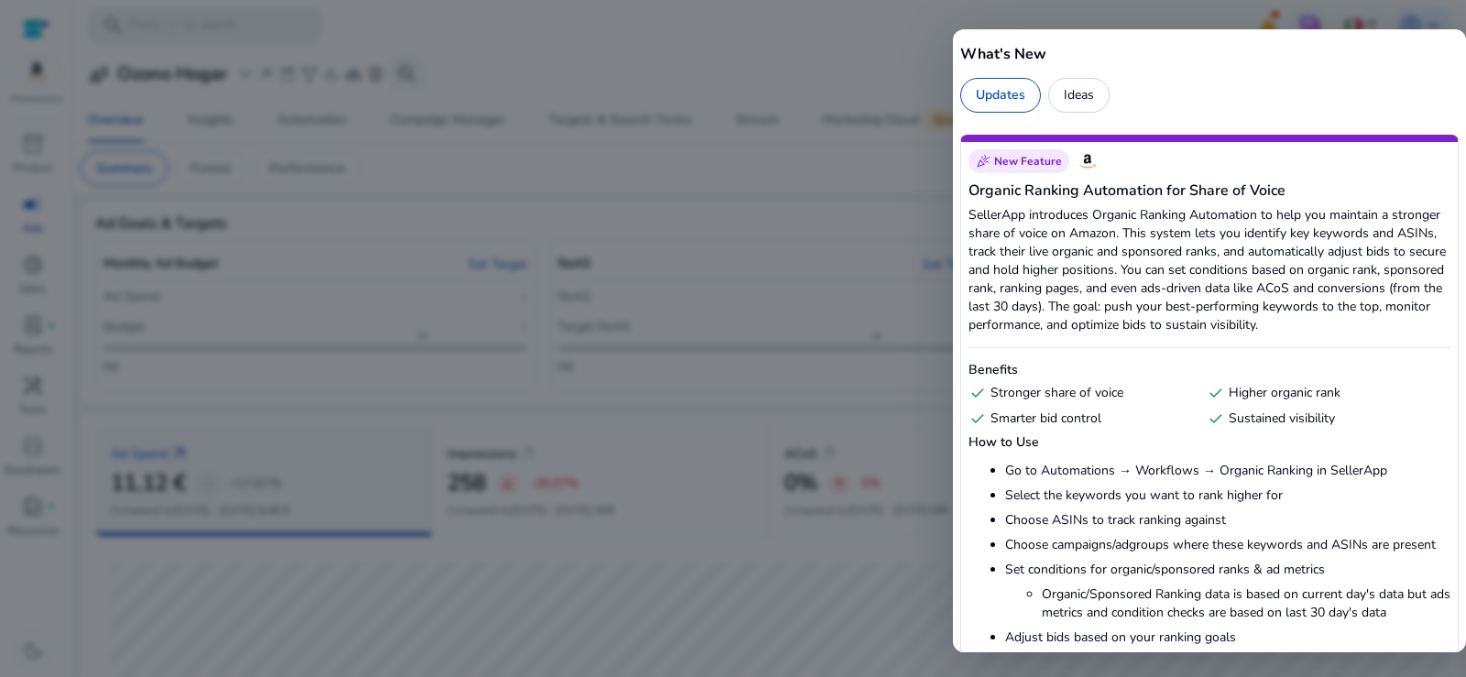
click at [829, 29] on div at bounding box center [733, 338] width 1466 height 677
